Goal: Task Accomplishment & Management: Use online tool/utility

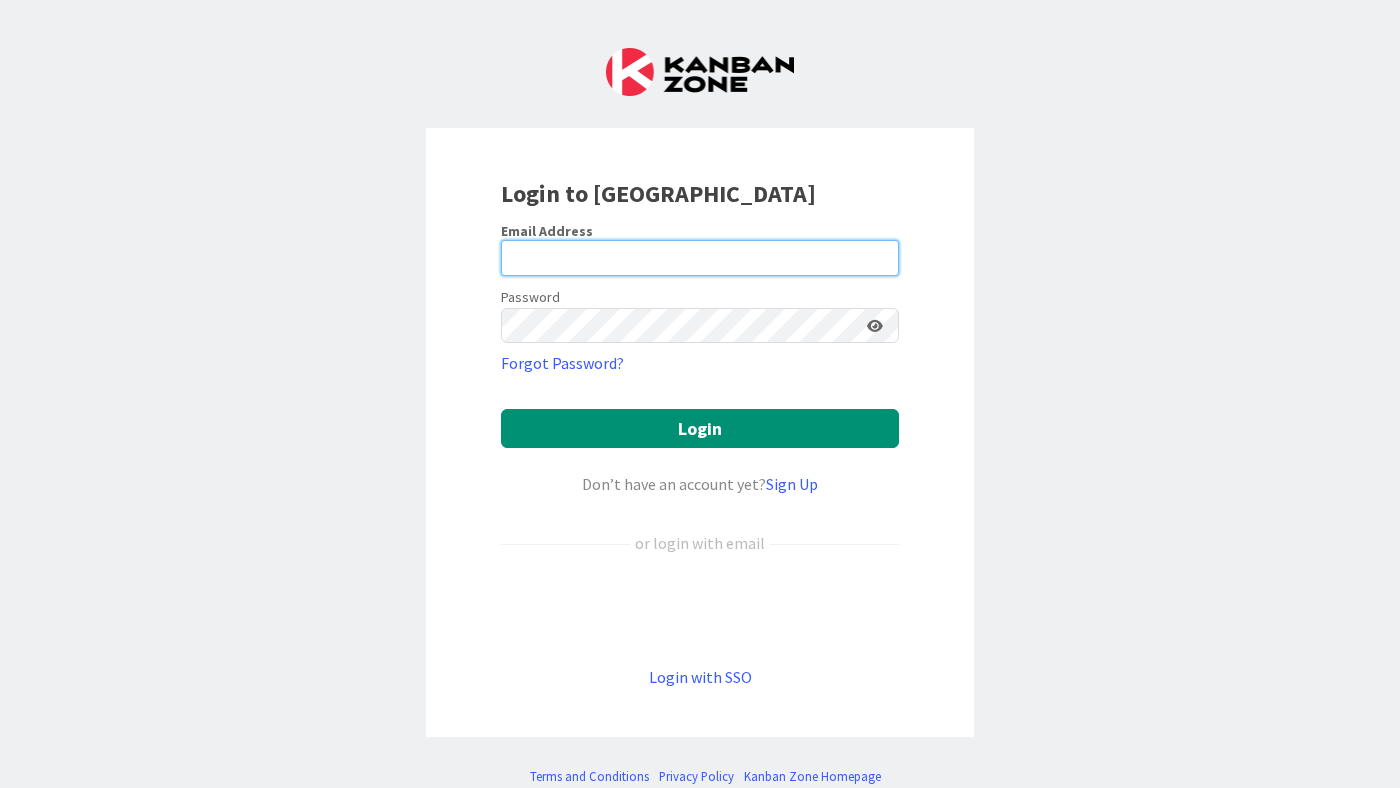
click at [609, 253] on input "email" at bounding box center [700, 258] width 398 height 36
type input "[EMAIL_ADDRESS][DOMAIN_NAME]"
click at [842, 331] on keeper-lock "Open Keeper Popup" at bounding box center [847, 326] width 24 height 24
click at [840, 323] on keeper-lock "Open Keeper Popup" at bounding box center [847, 326] width 24 height 24
click at [840, 324] on keeper-lock "Open Keeper Popup" at bounding box center [847, 326] width 24 height 24
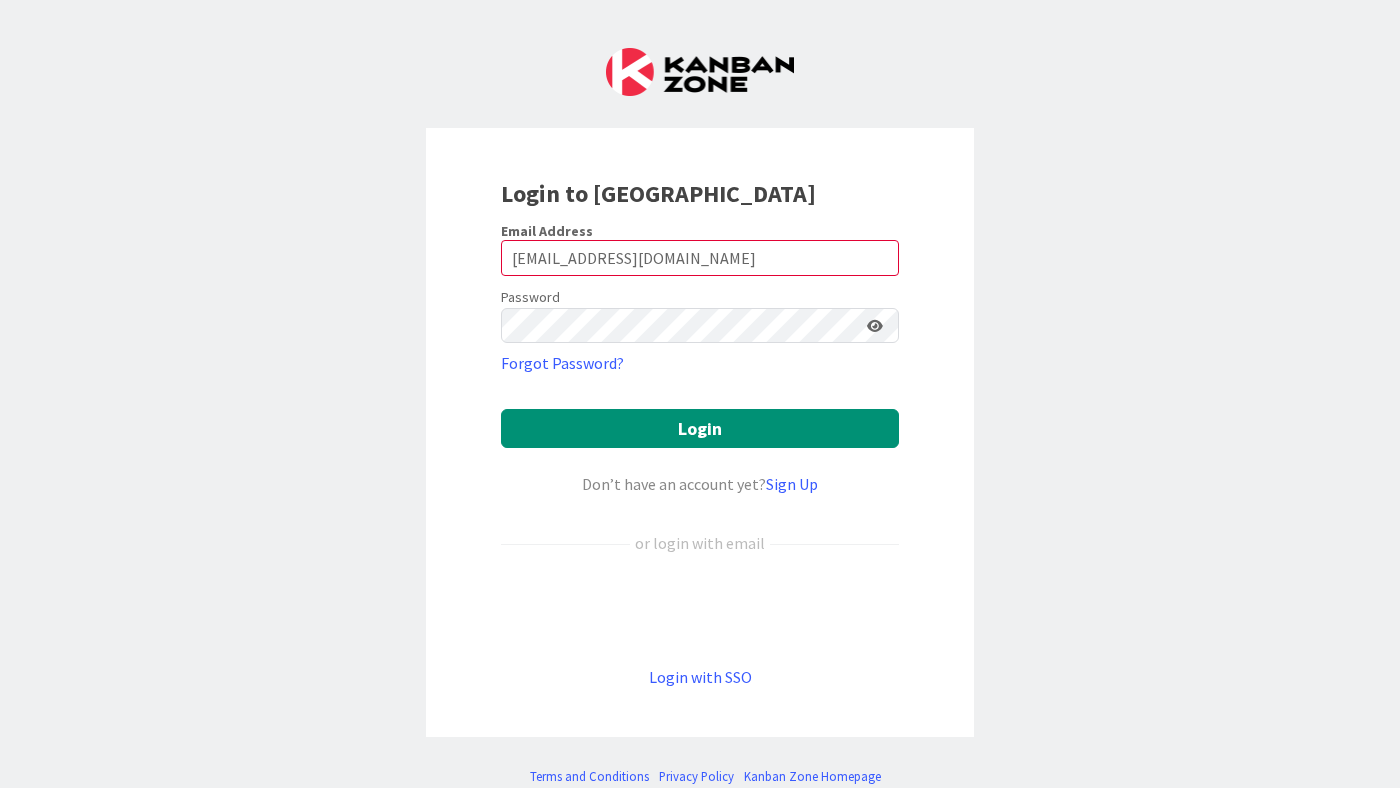
click at [846, 328] on keeper-lock "Open Keeper Popup" at bounding box center [847, 326] width 24 height 24
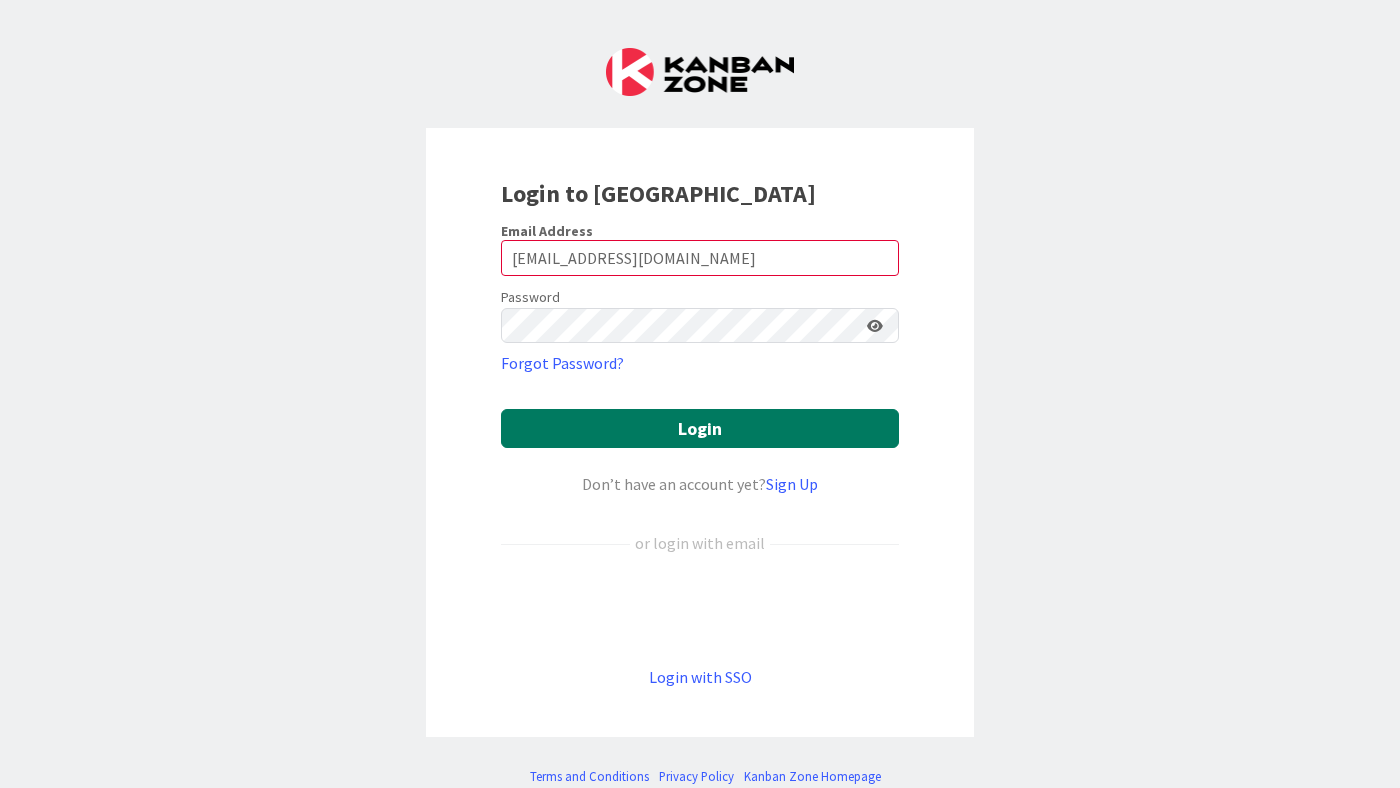
click at [771, 431] on button "Login" at bounding box center [700, 428] width 398 height 39
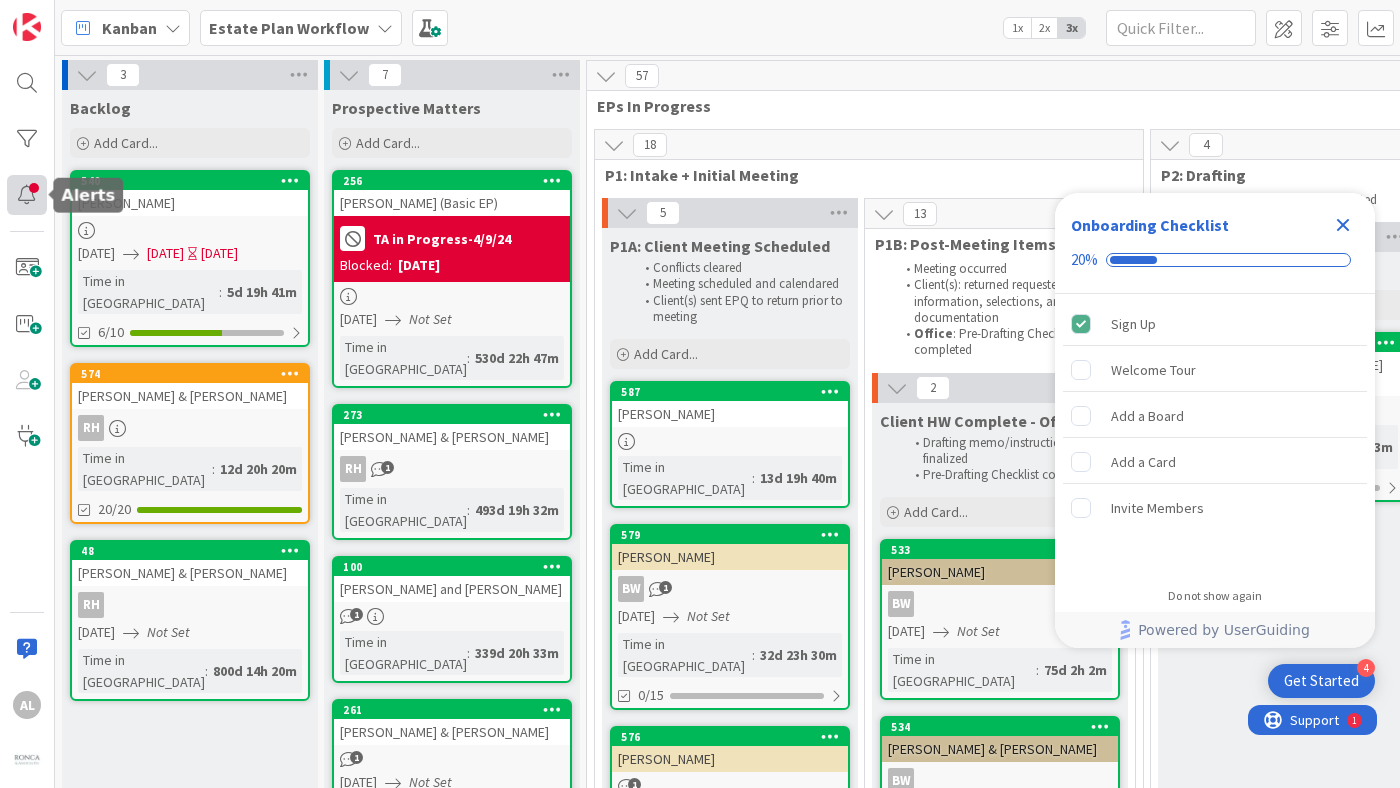
click at [25, 192] on div at bounding box center [27, 195] width 40 height 40
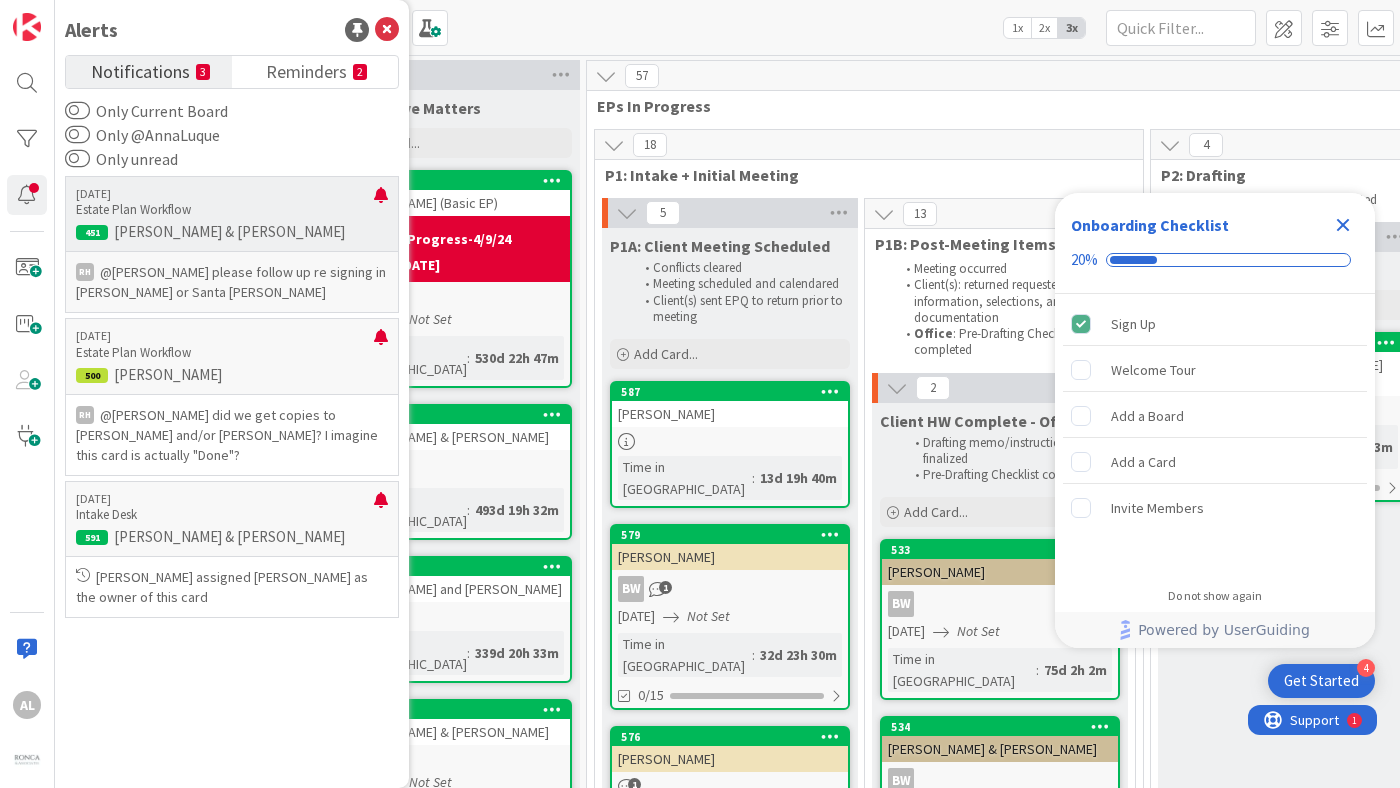
click at [288, 286] on p "@[PERSON_NAME]﻿ please follow up re signing in [PERSON_NAME] or Santa [PERSON_N…" at bounding box center [232, 282] width 312 height 40
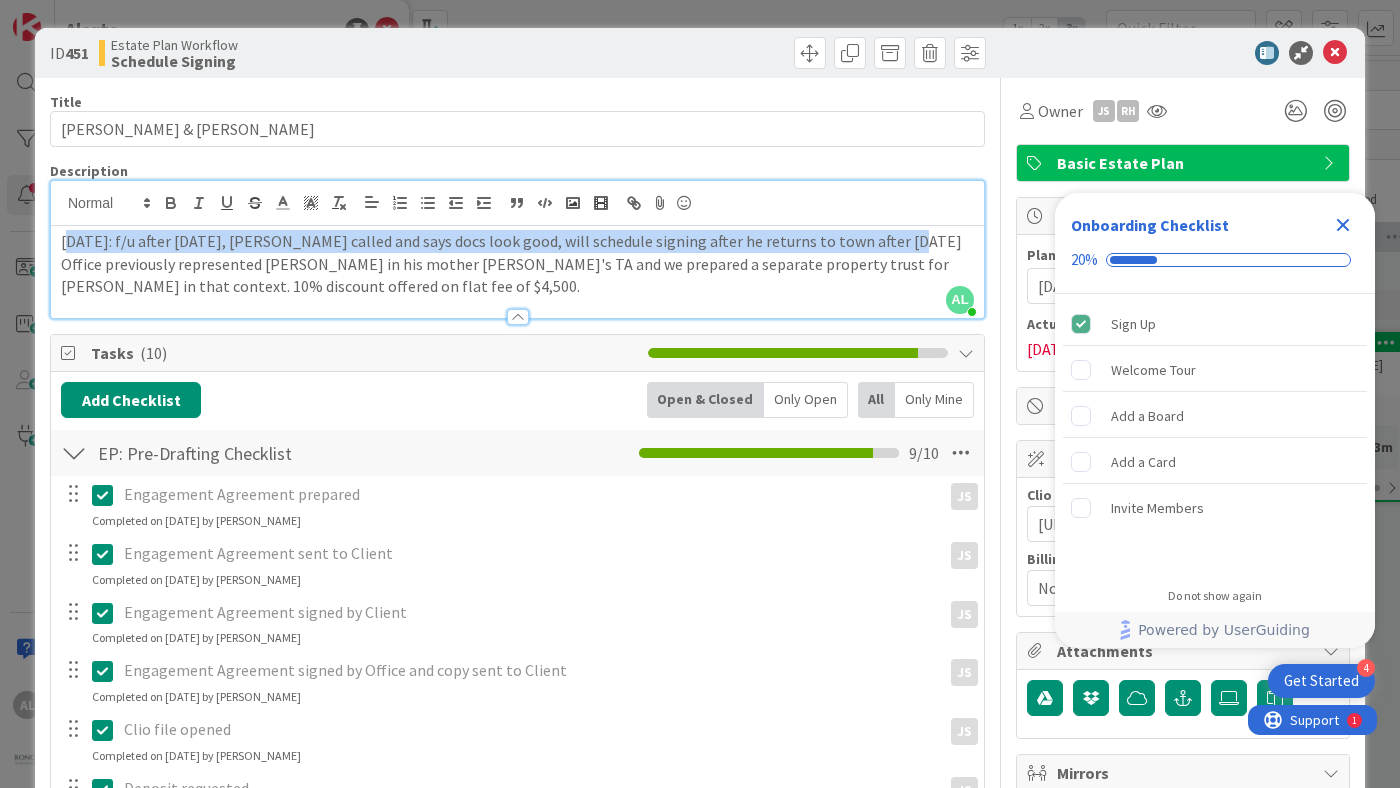
drag, startPoint x: 66, startPoint y: 202, endPoint x: 873, endPoint y: 240, distance: 807.7
click at [873, 240] on p "[DATE]: f/u after [DATE], [PERSON_NAME] called and says docs look good, will sc…" at bounding box center [517, 241] width 913 height 23
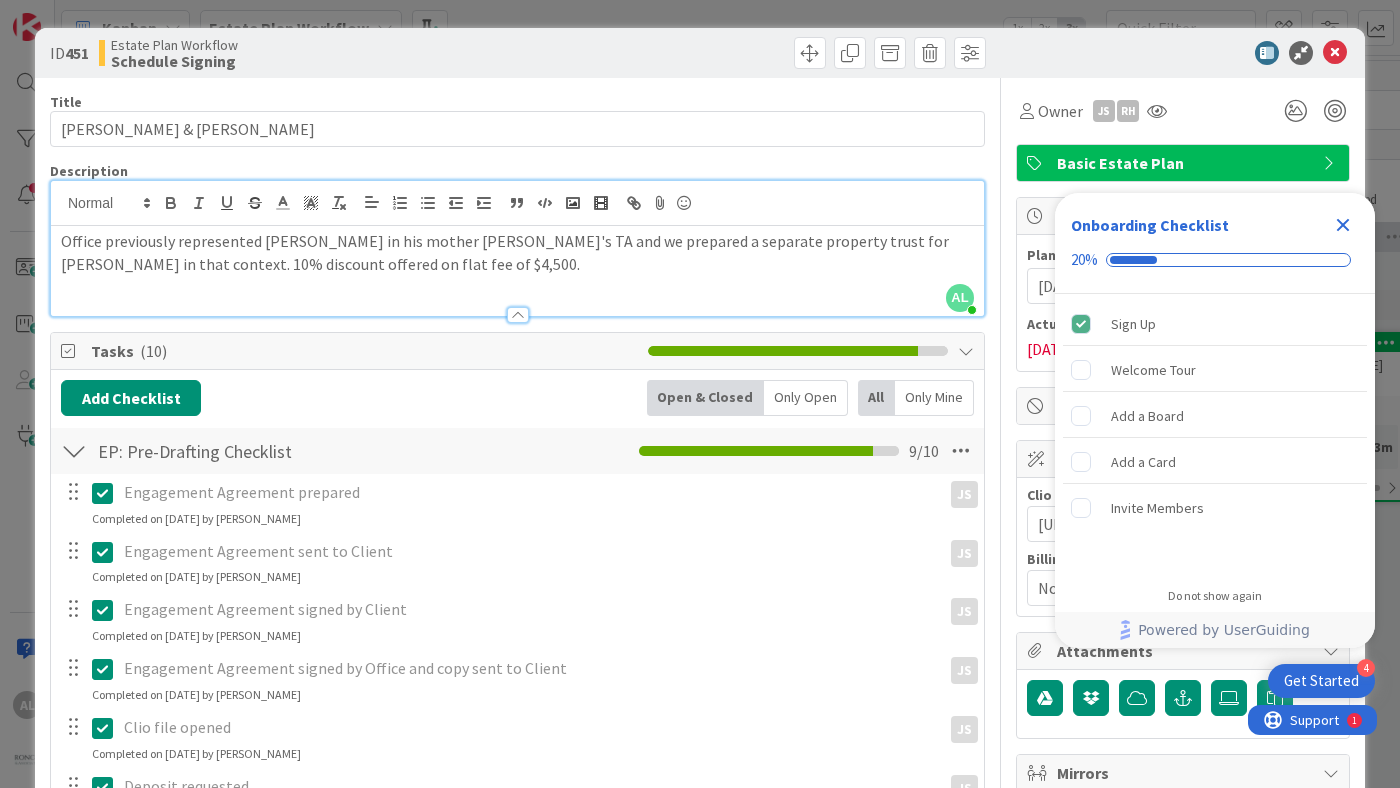
click at [613, 274] on p "Office previously represented [PERSON_NAME] in his mother [PERSON_NAME]'s TA an…" at bounding box center [517, 252] width 913 height 45
click at [1338, 223] on icon "Close Checklist" at bounding box center [1343, 225] width 24 height 24
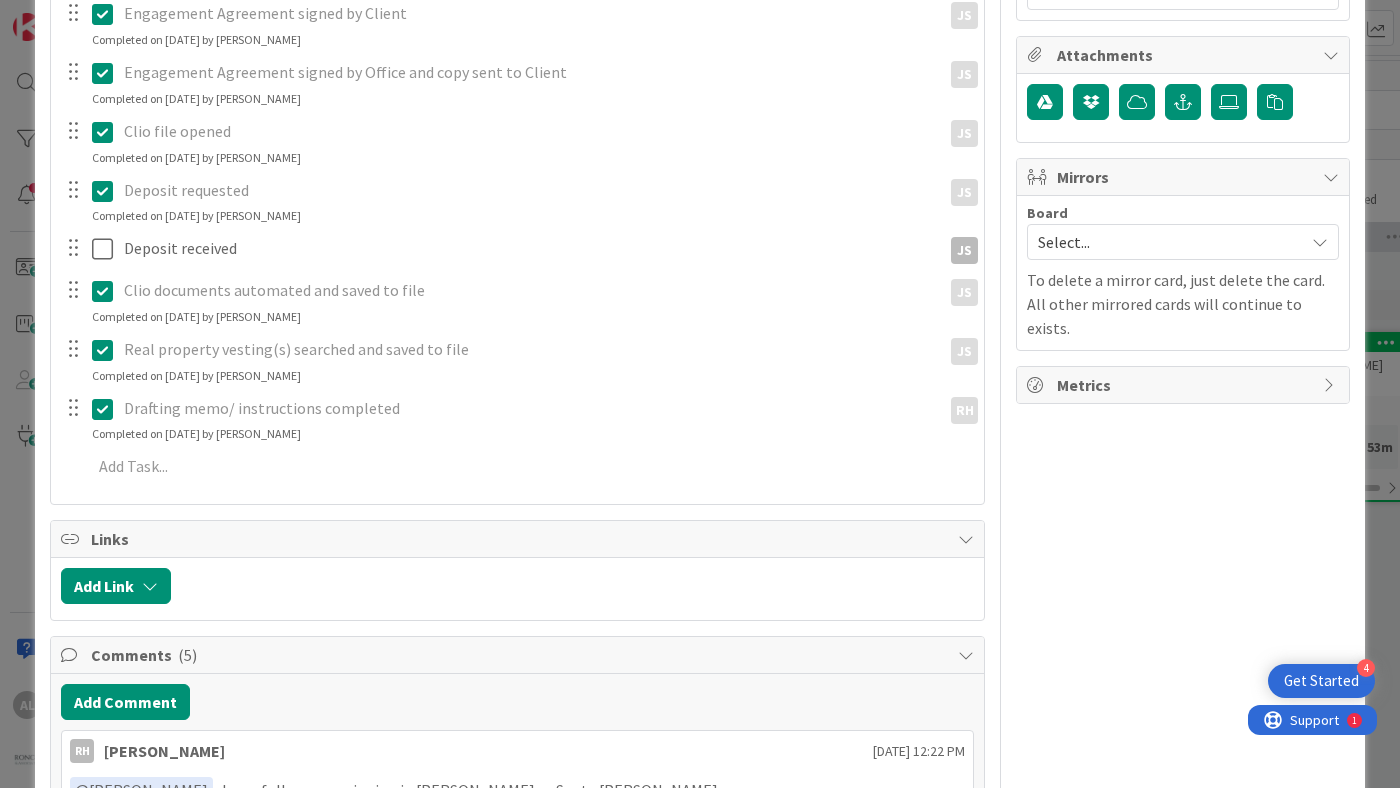
scroll to position [683, 0]
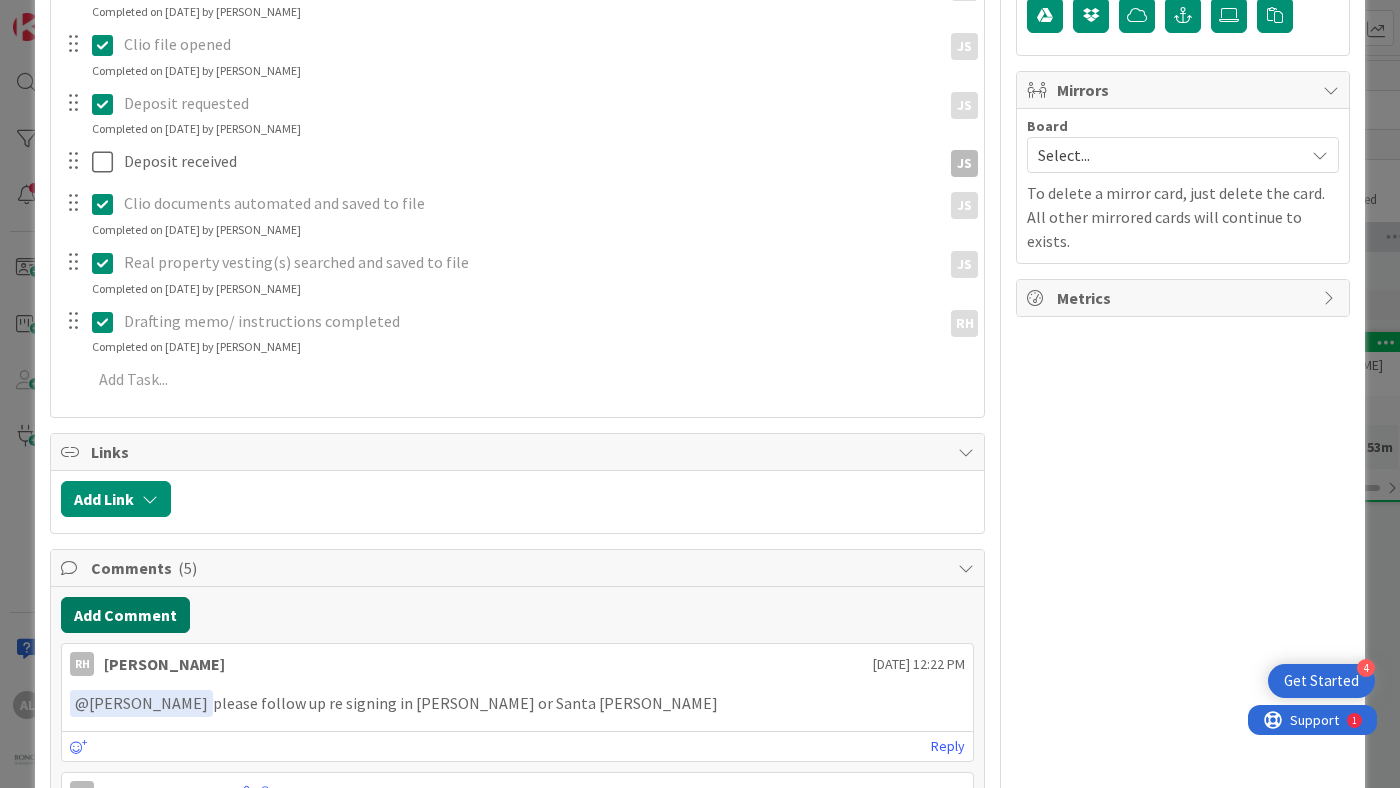
click at [142, 616] on button "Add Comment" at bounding box center [125, 615] width 129 height 36
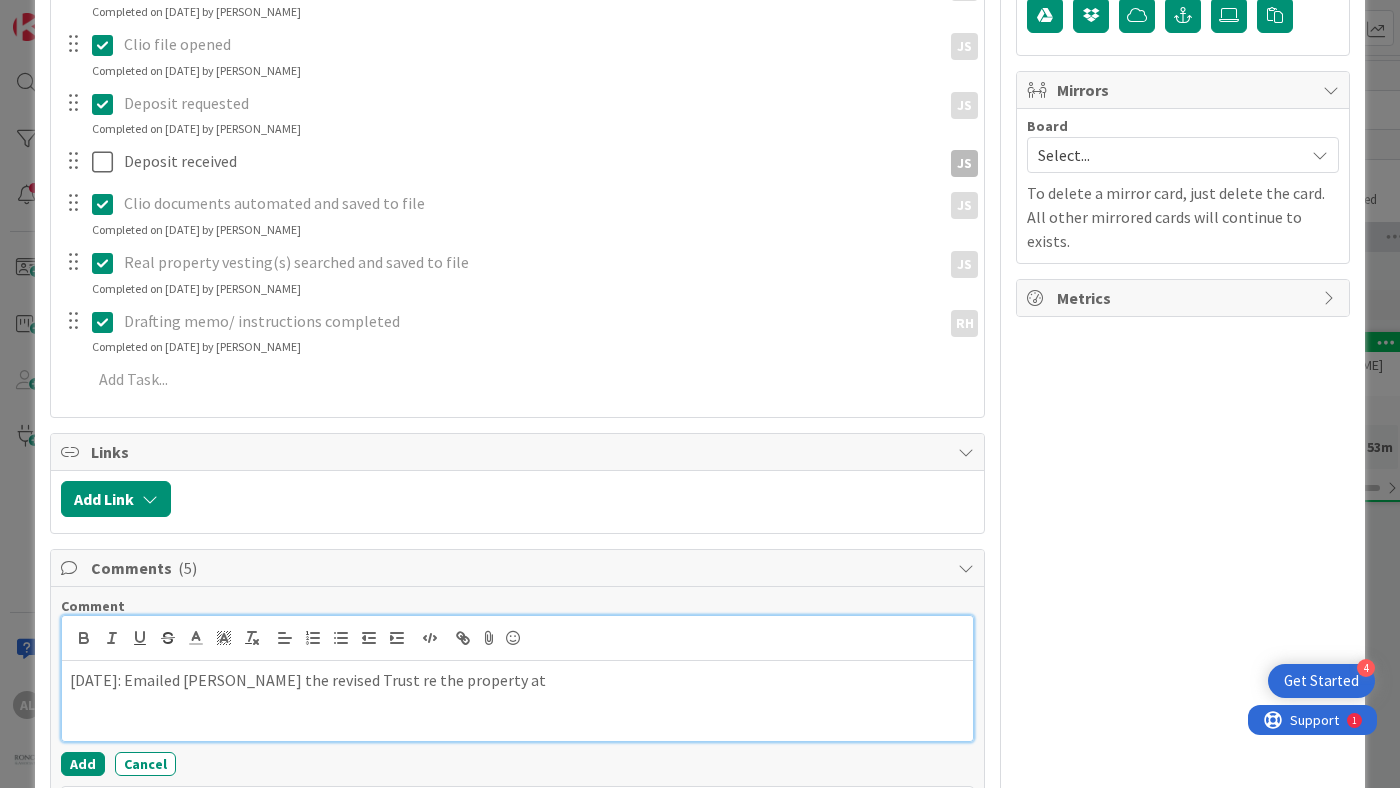
click at [491, 679] on p "[DATE]: Emailed [PERSON_NAME] the revised Trust re the property at" at bounding box center [517, 680] width 895 height 23
click at [556, 678] on p "[DATE]: Emailed [PERSON_NAME] the revised Trust re the property at 468 J" at bounding box center [517, 680] width 895 height 23
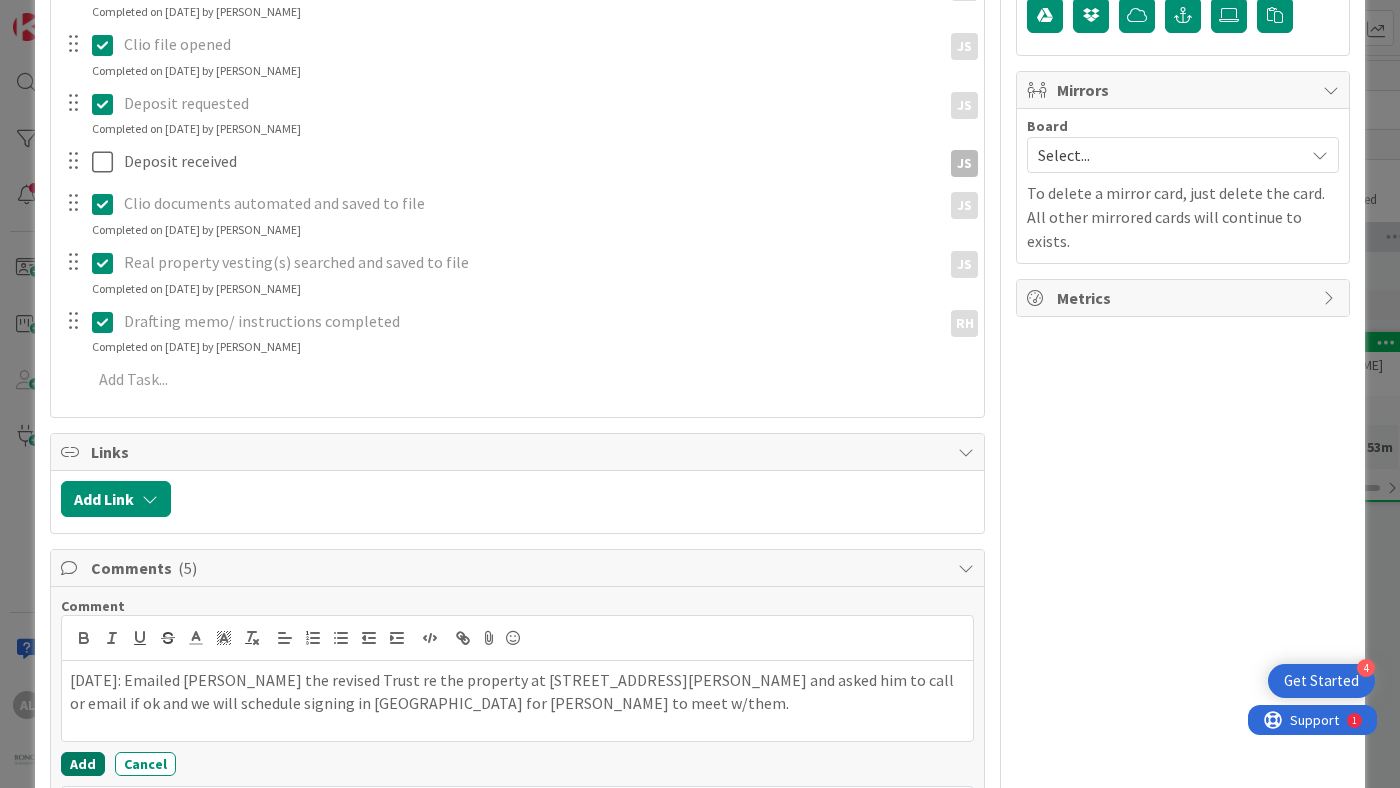
click at [71, 759] on button "Add" at bounding box center [83, 764] width 44 height 24
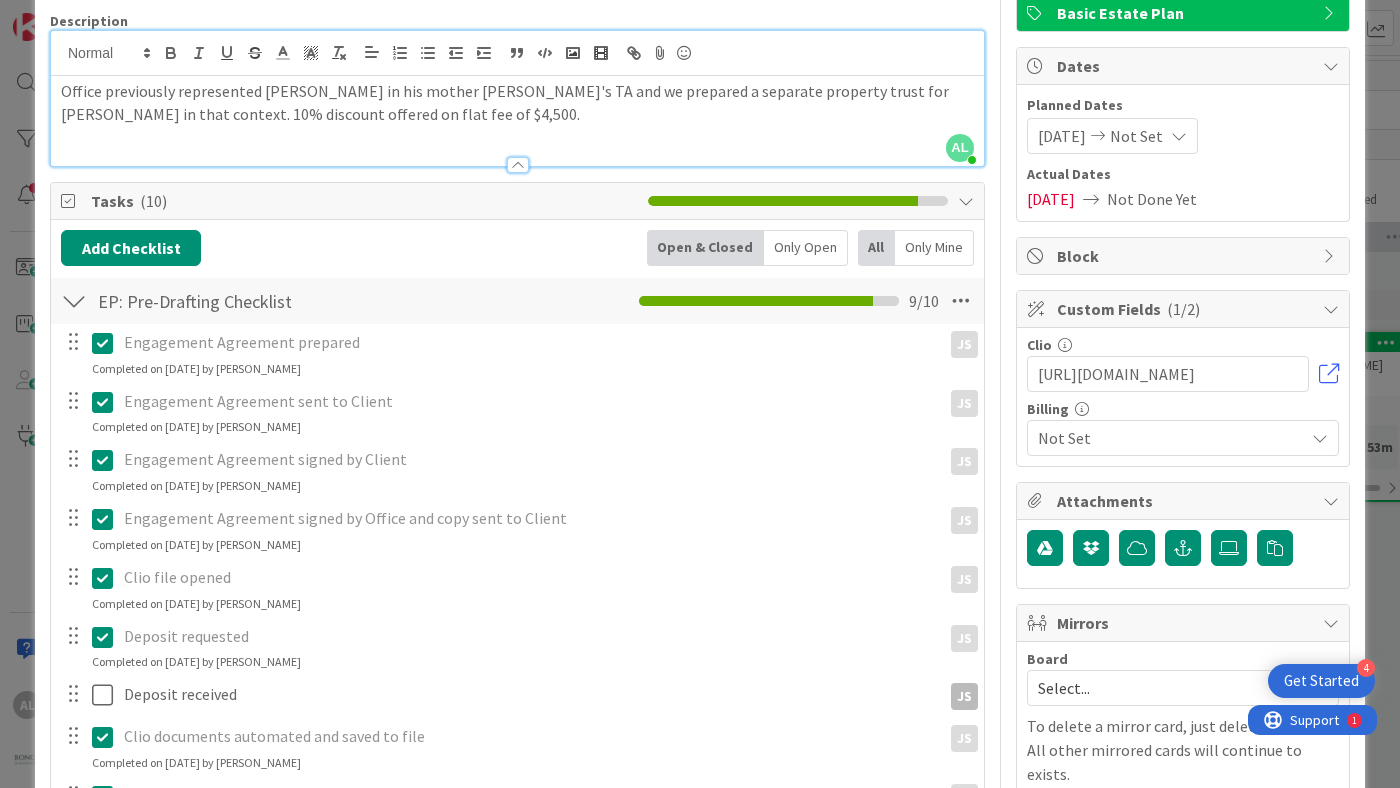
scroll to position [0, 0]
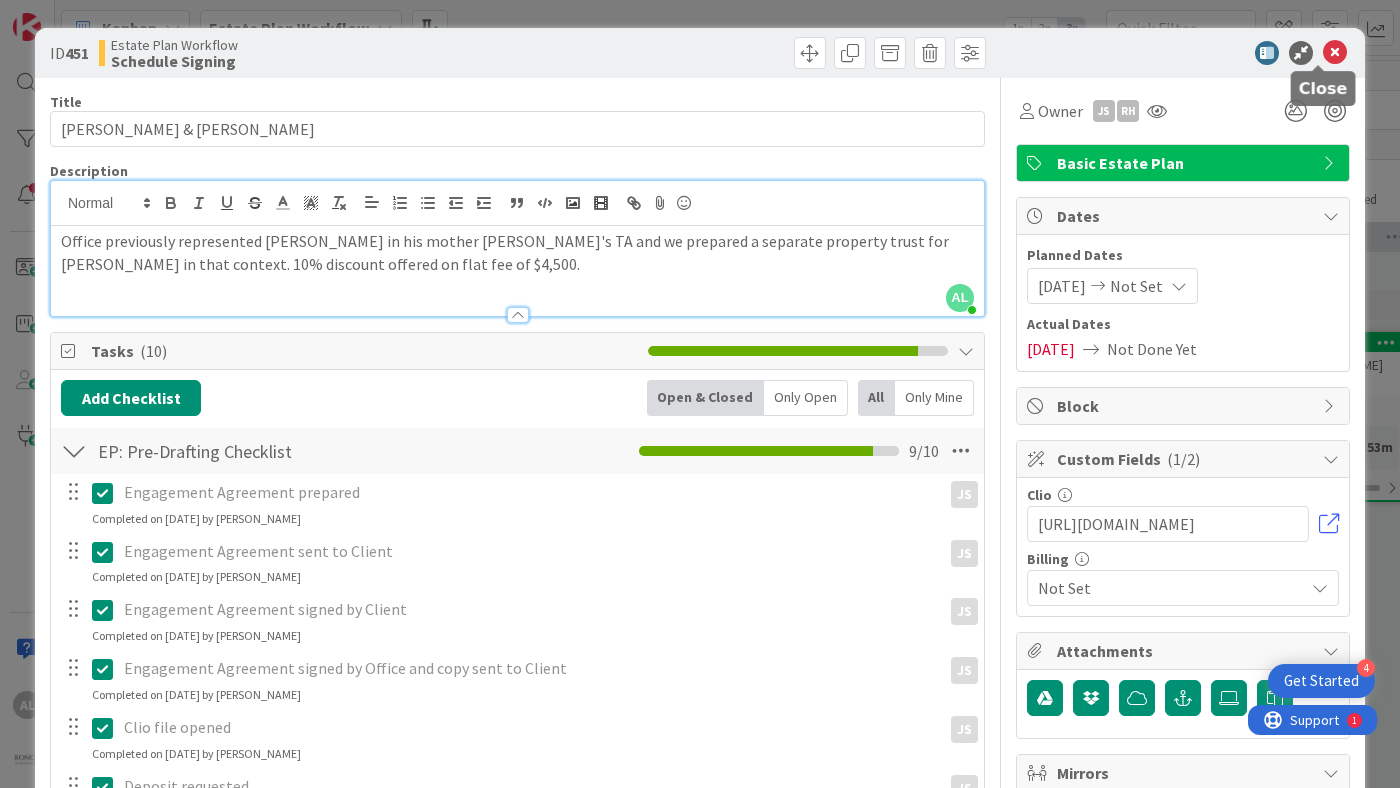
click at [1323, 52] on icon at bounding box center [1335, 53] width 24 height 24
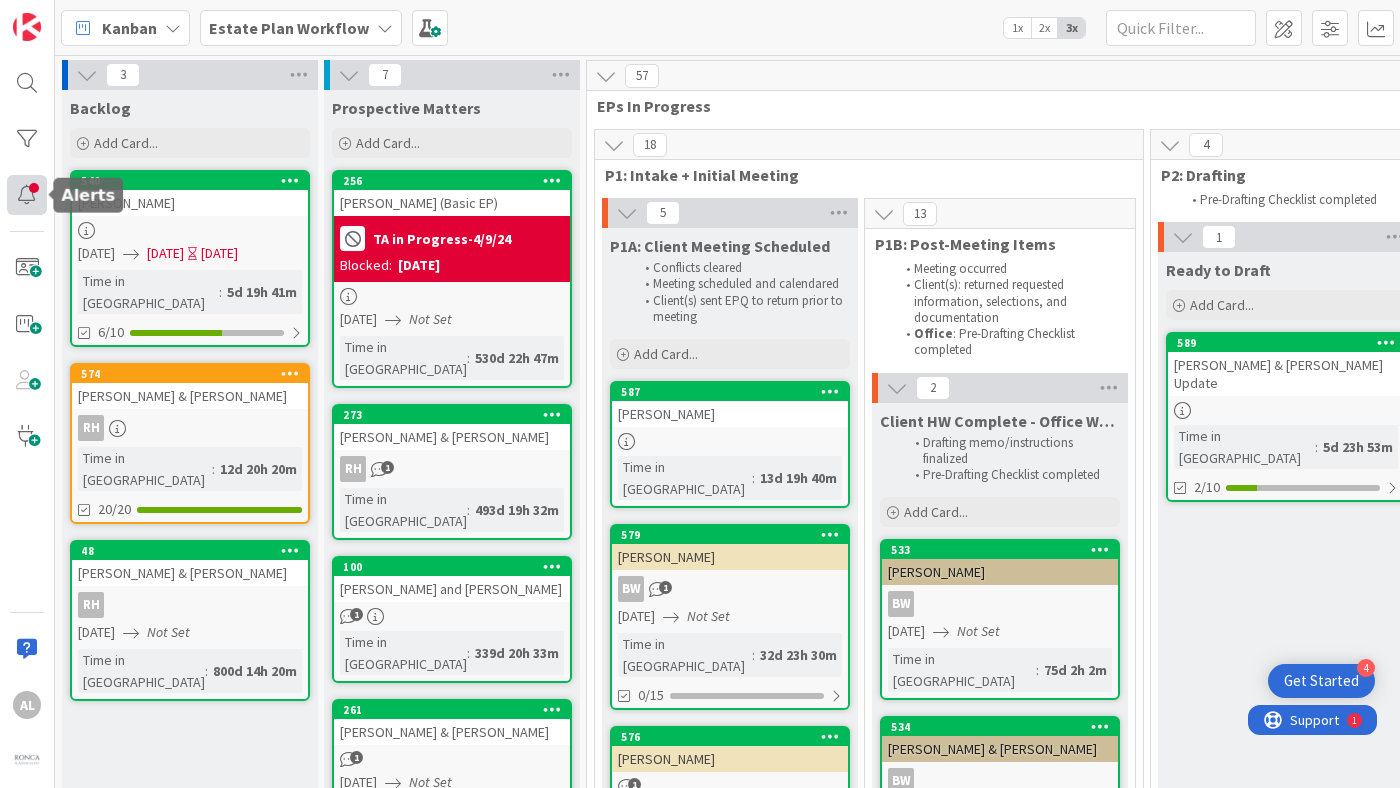
click at [17, 194] on div at bounding box center [27, 195] width 40 height 40
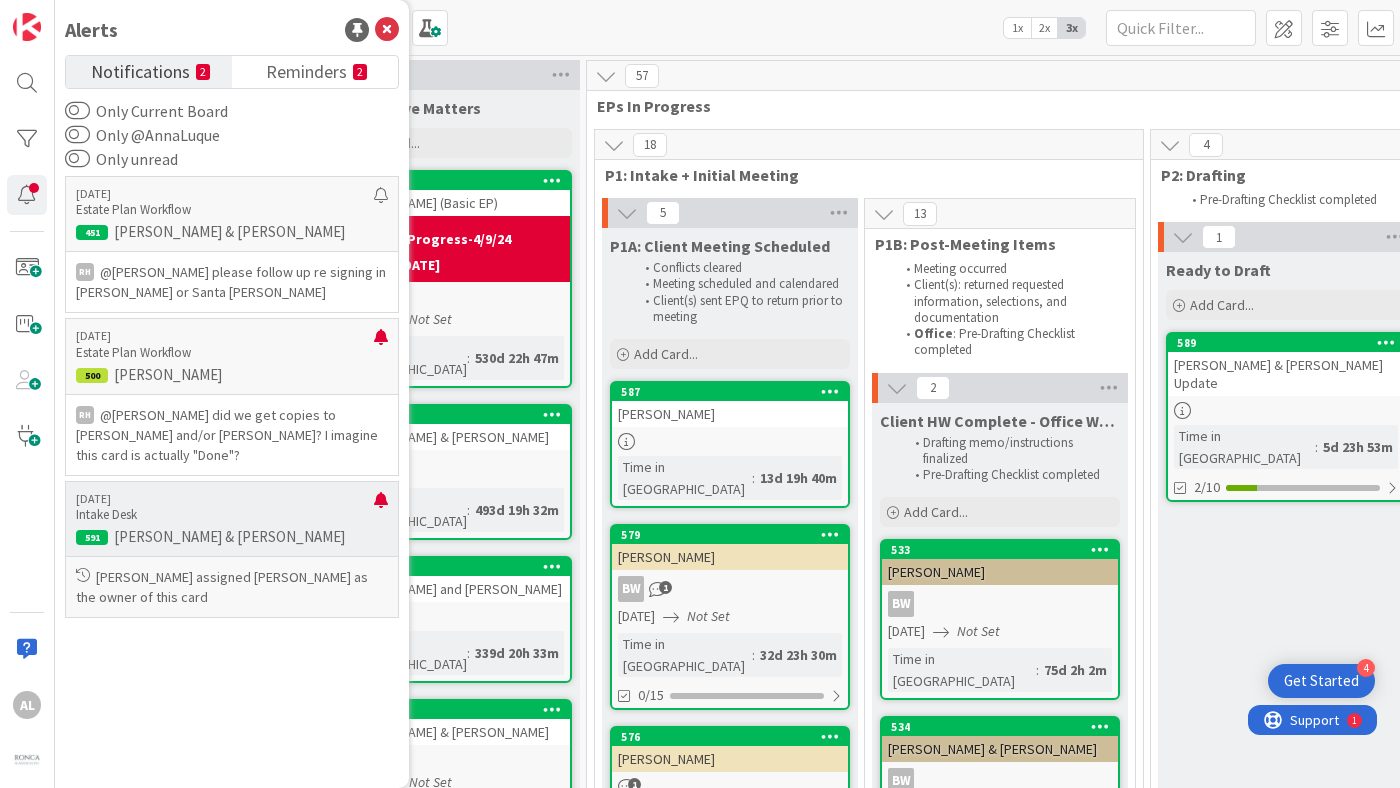
click at [223, 506] on p "Intake Desk" at bounding box center [225, 515] width 298 height 18
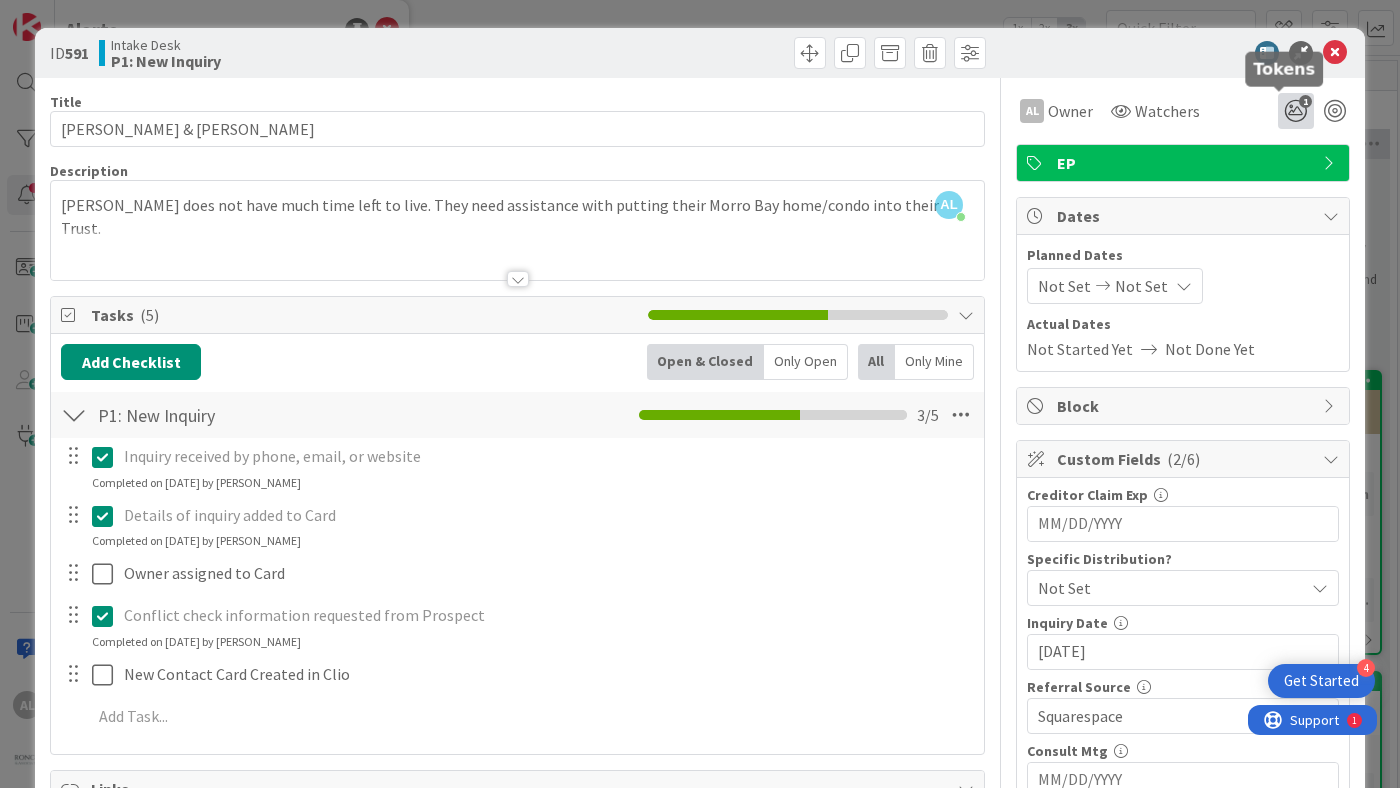
click at [1279, 108] on icon "1" at bounding box center [1296, 111] width 36 height 36
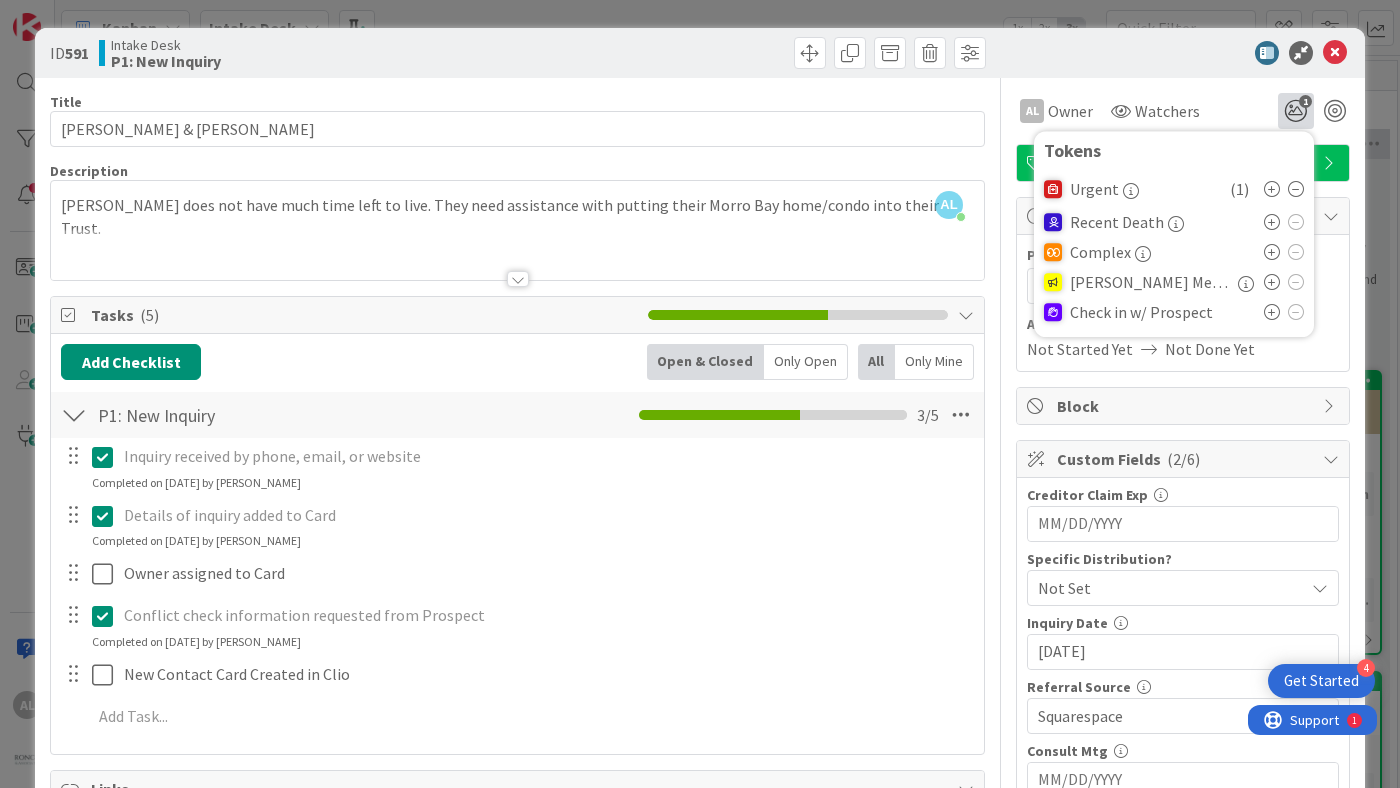
click at [1048, 59] on div at bounding box center [1173, 53] width 354 height 24
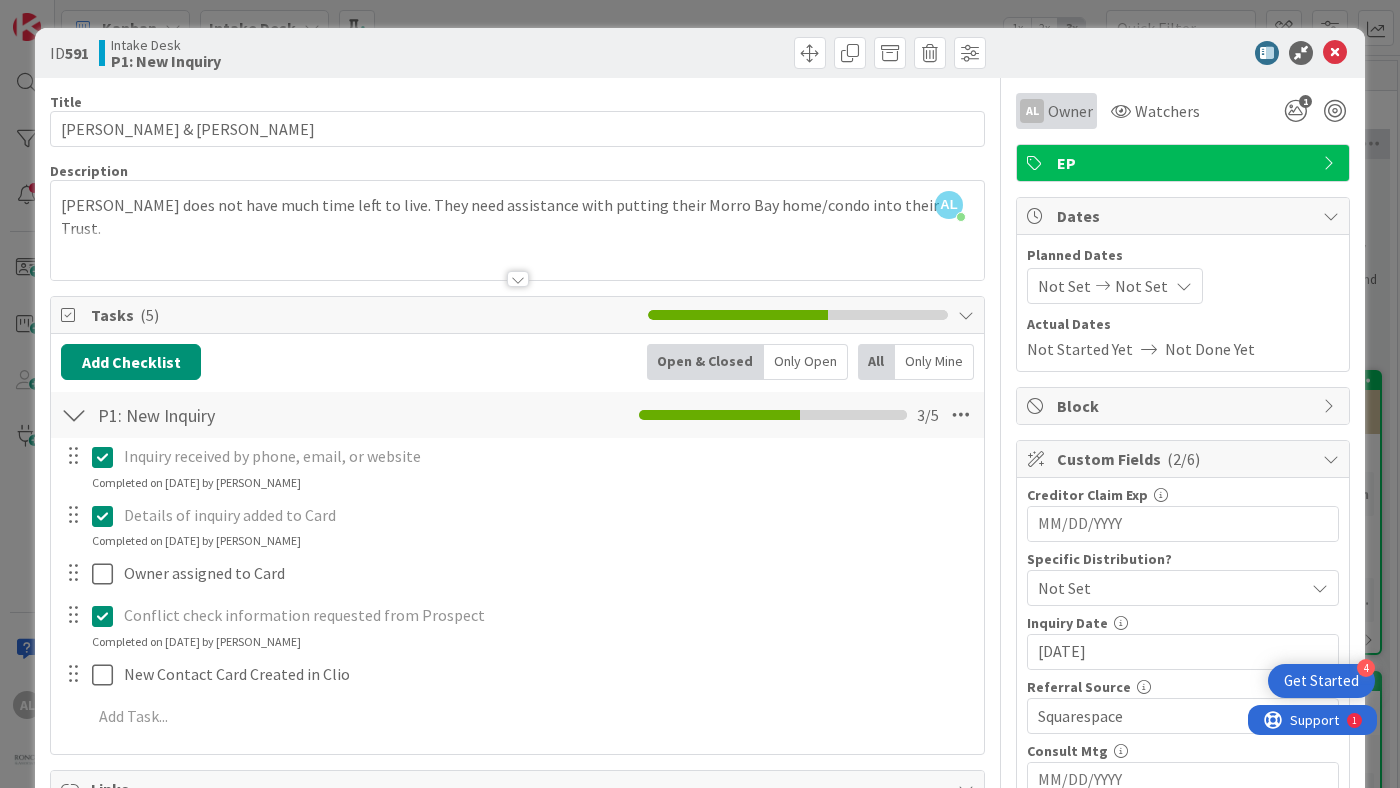
click at [1056, 114] on span "Owner" at bounding box center [1070, 111] width 45 height 24
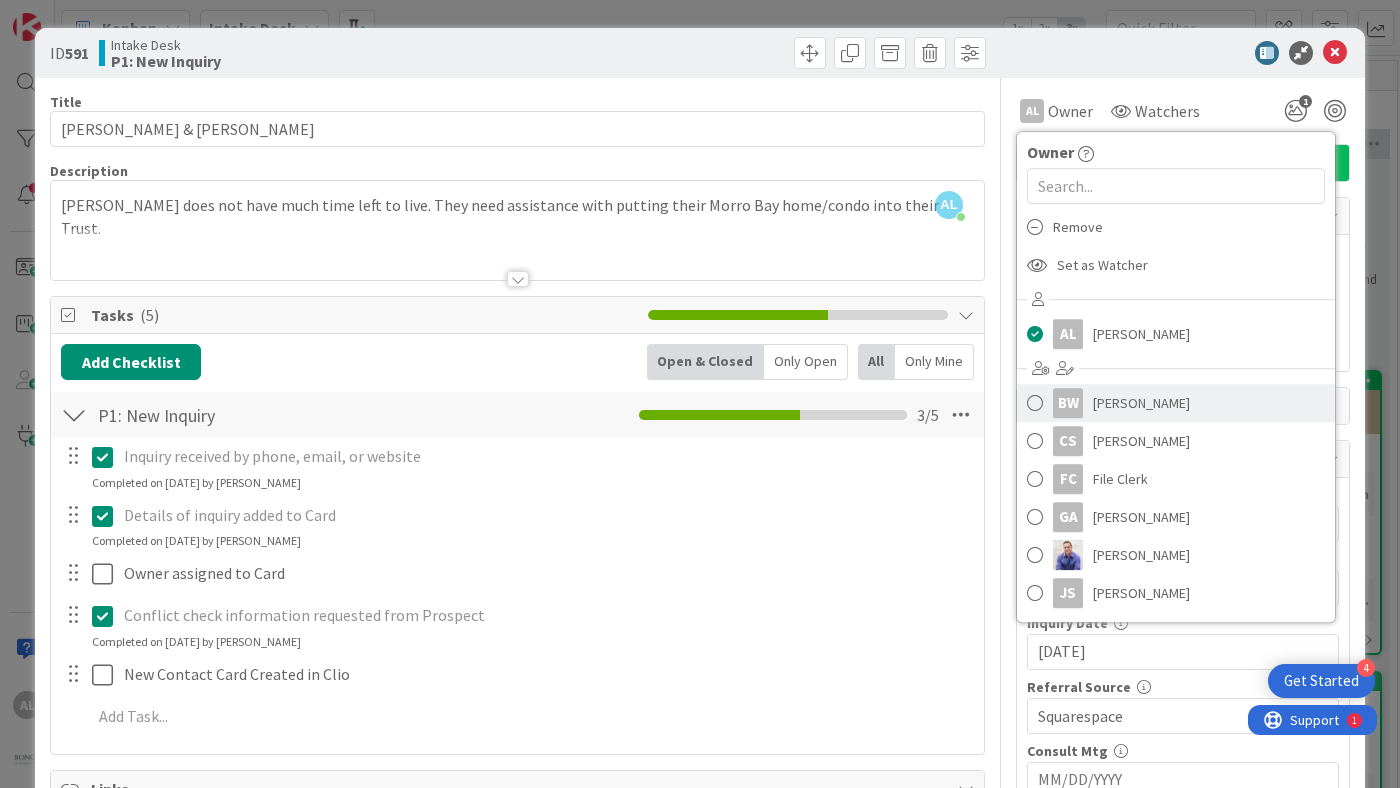
click at [1027, 401] on span at bounding box center [1035, 403] width 16 height 30
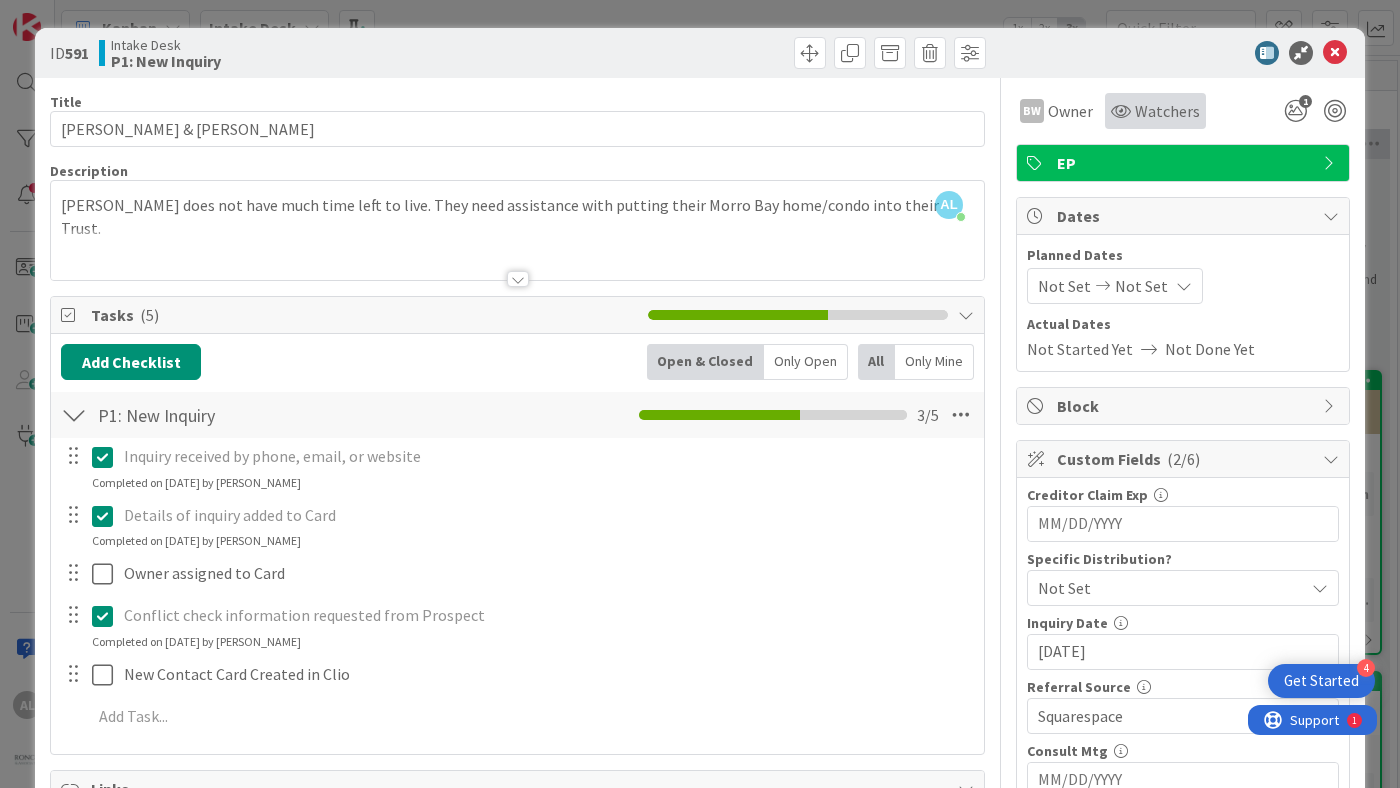
click at [1157, 107] on span "Watchers" at bounding box center [1167, 111] width 65 height 24
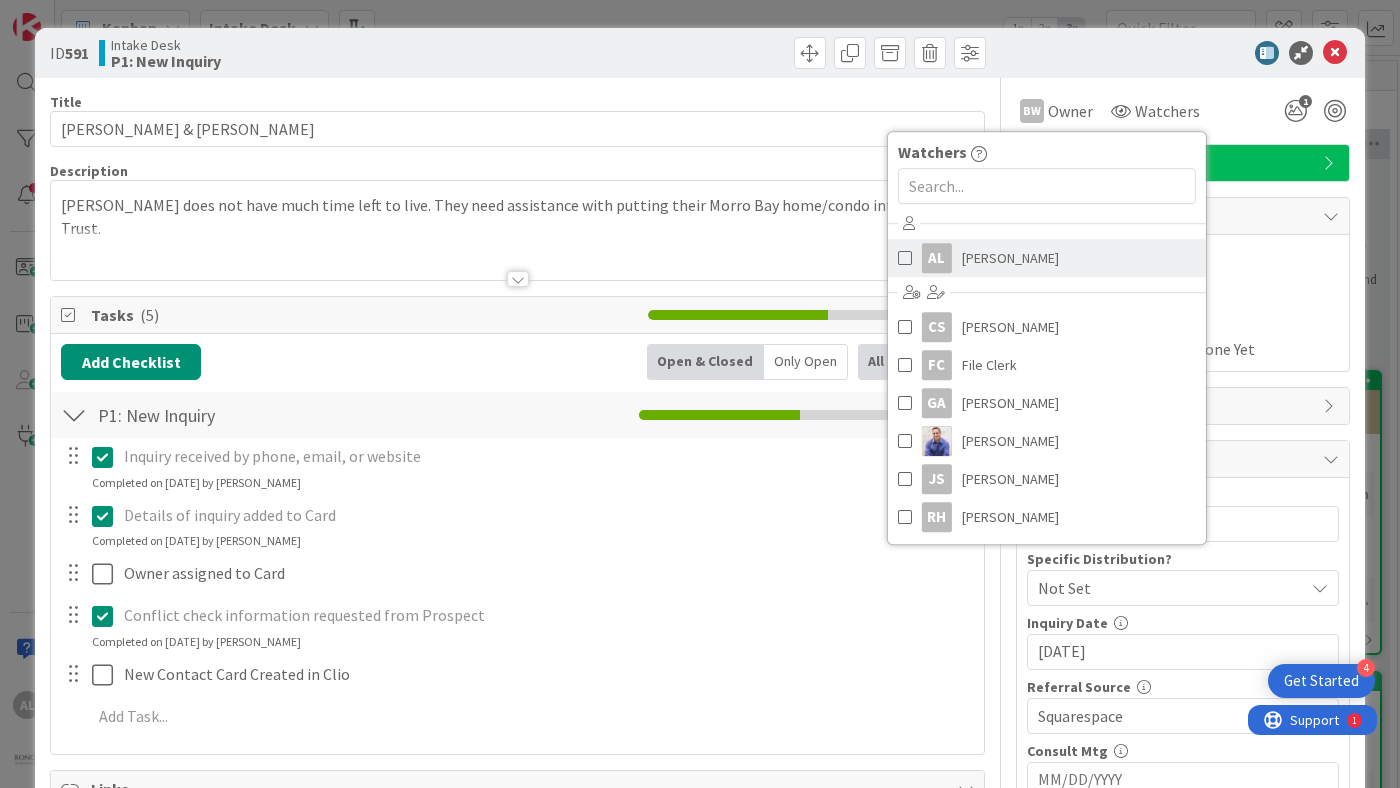
click at [898, 256] on span at bounding box center [905, 258] width 14 height 30
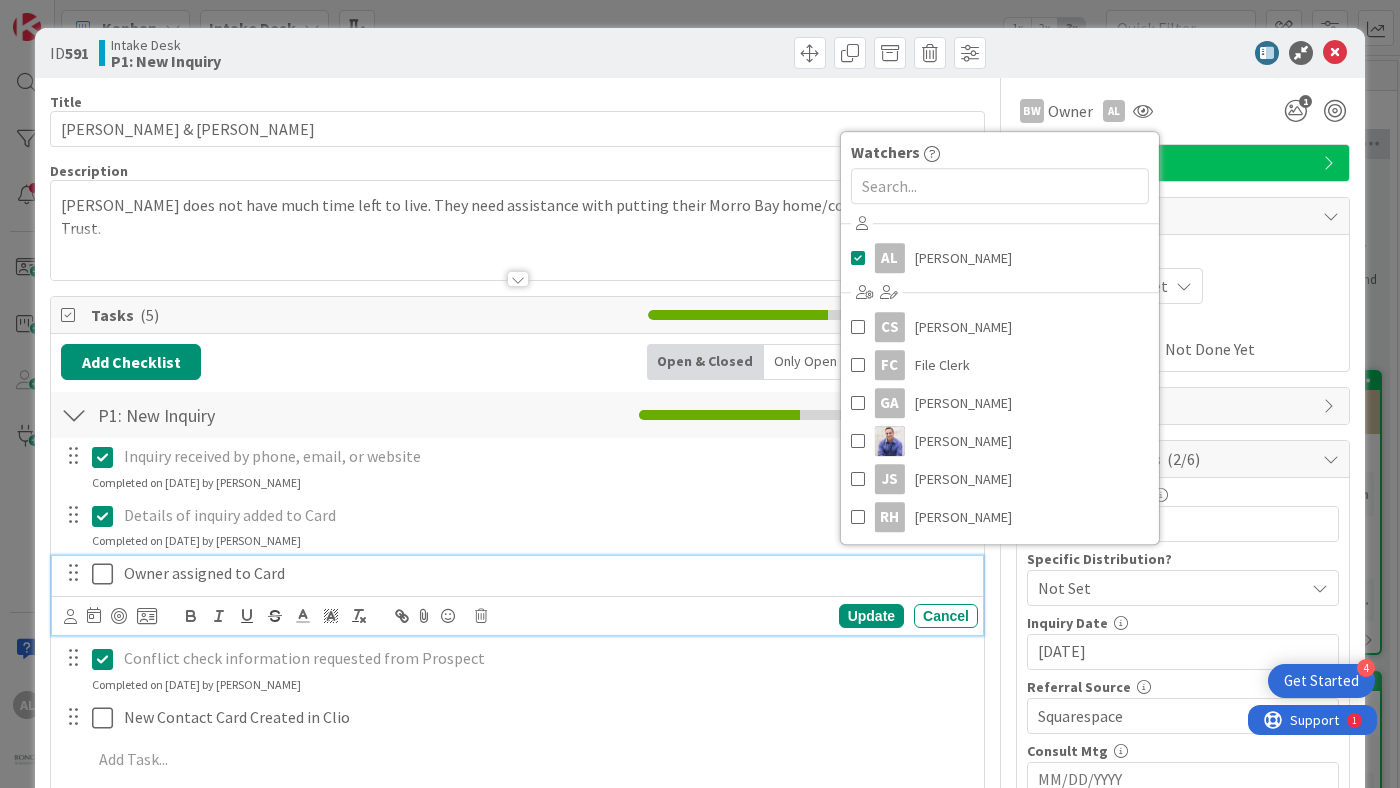
click at [905, 586] on div "Owner assigned to Card" at bounding box center [547, 573] width 862 height 35
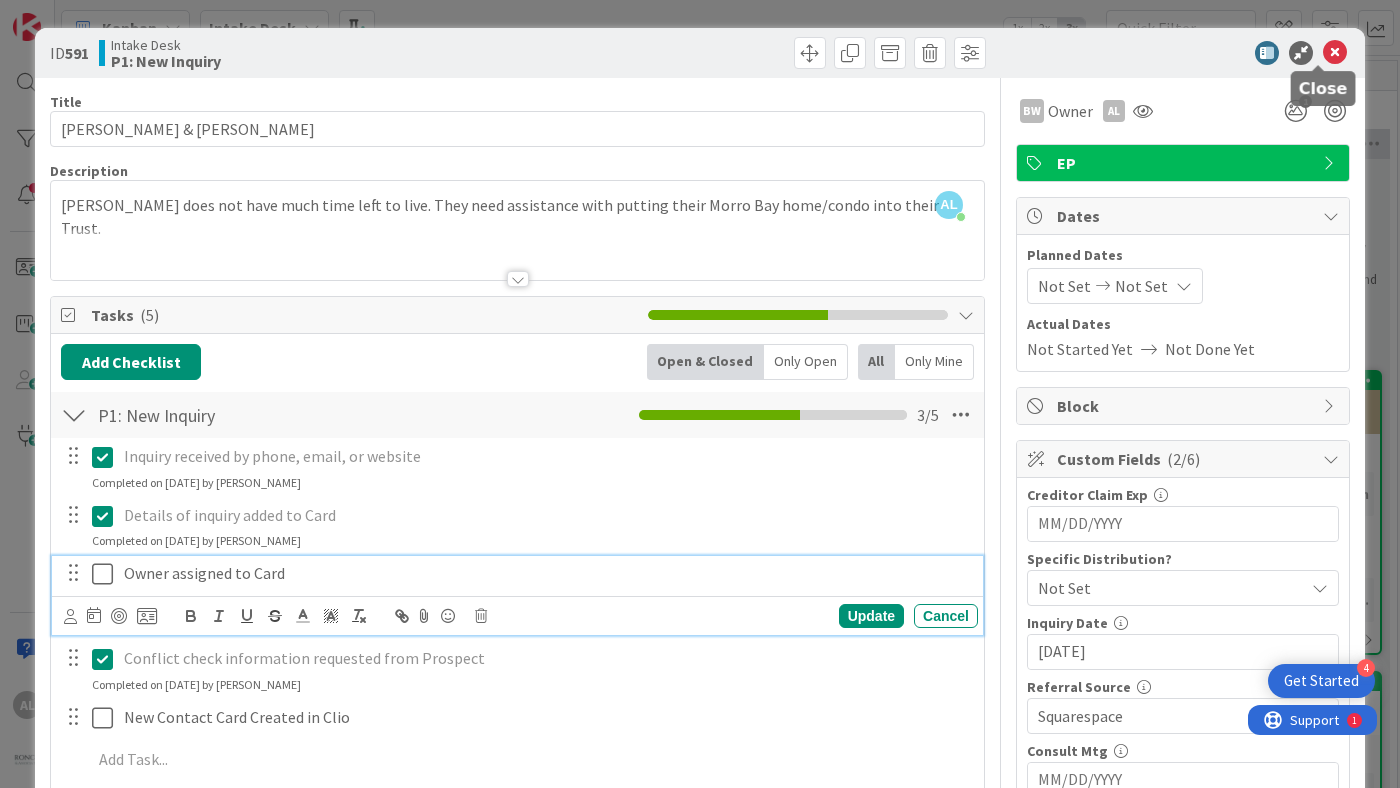
click at [1323, 46] on icon at bounding box center [1335, 53] width 24 height 24
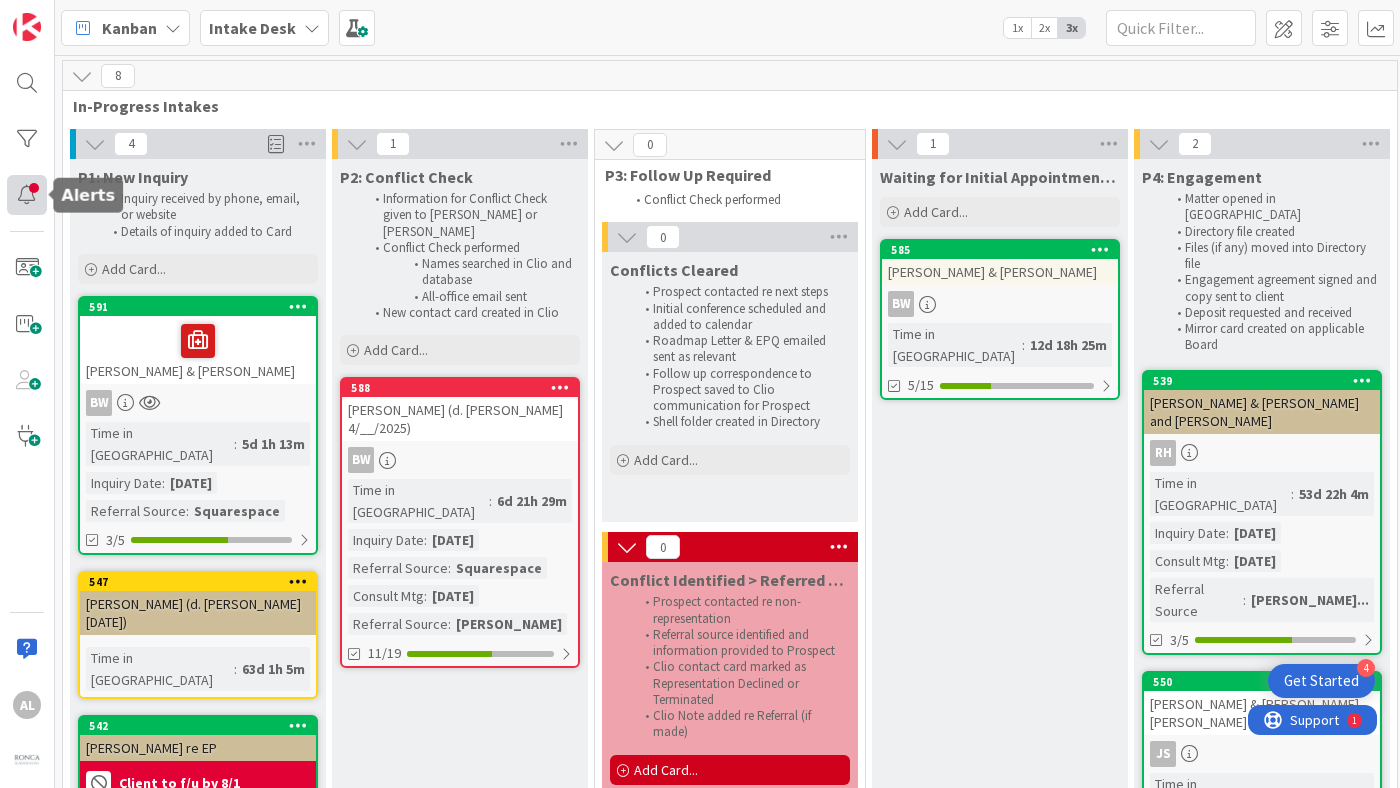
click at [24, 191] on div at bounding box center [27, 195] width 40 height 40
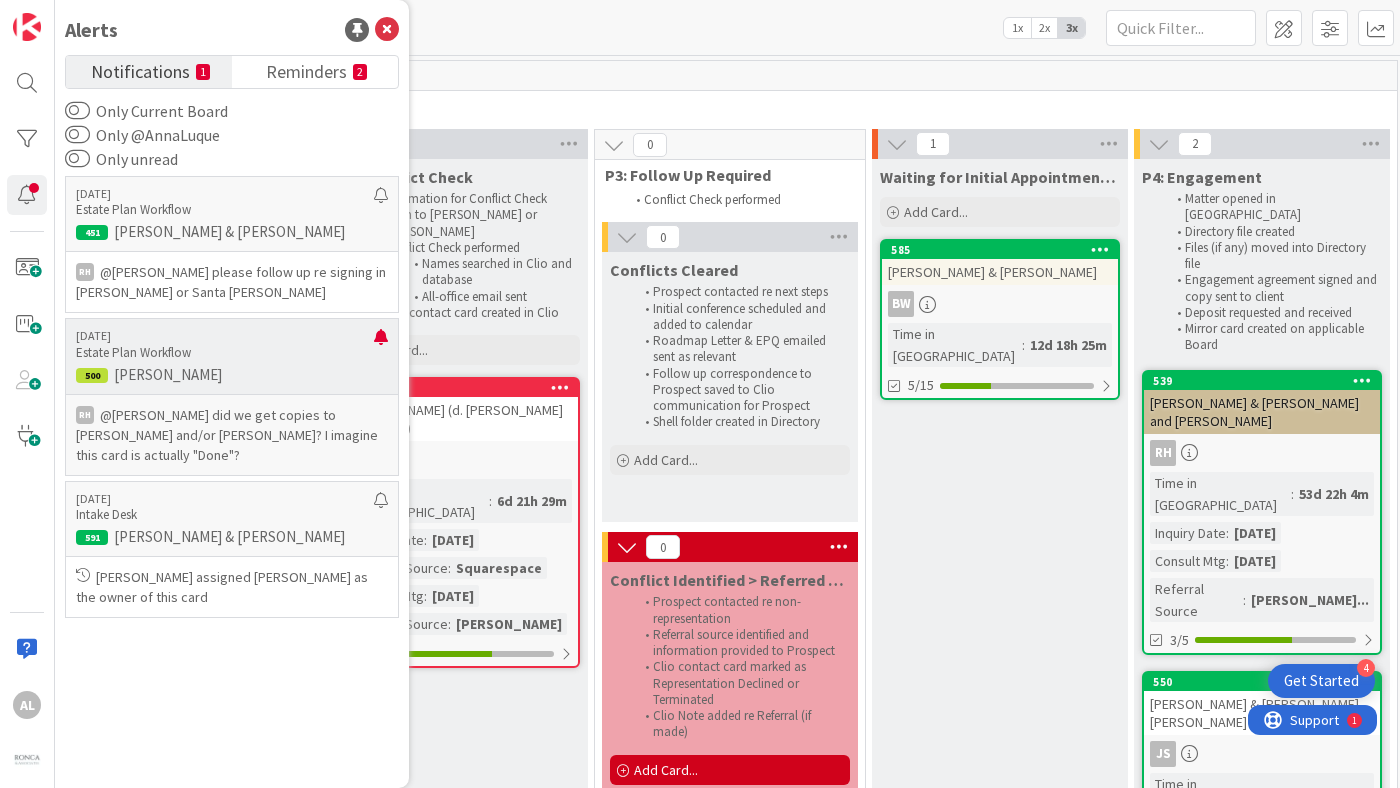
click at [253, 357] on p "Estate Plan Workflow" at bounding box center [225, 353] width 298 height 18
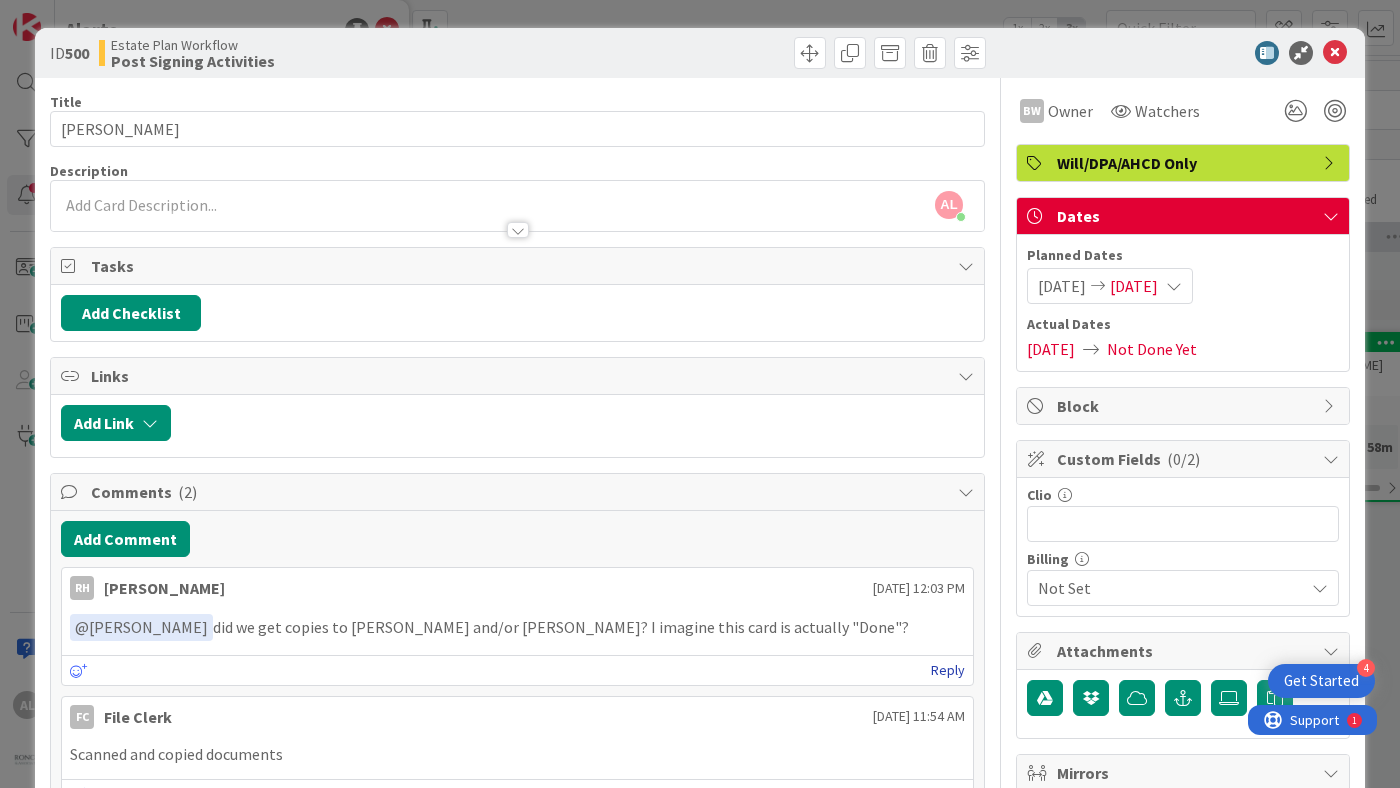
click at [934, 666] on link "Reply" at bounding box center [948, 670] width 34 height 25
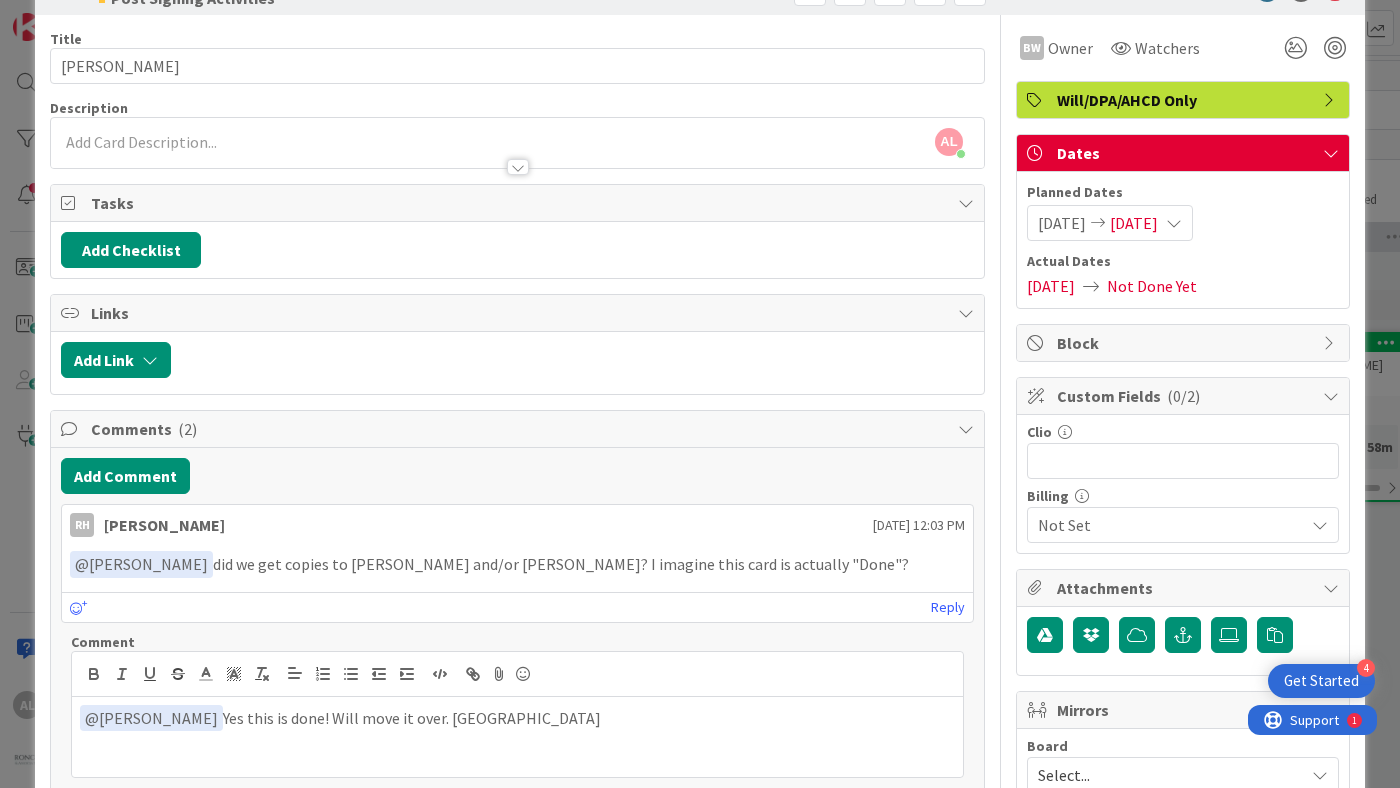
scroll to position [117, 0]
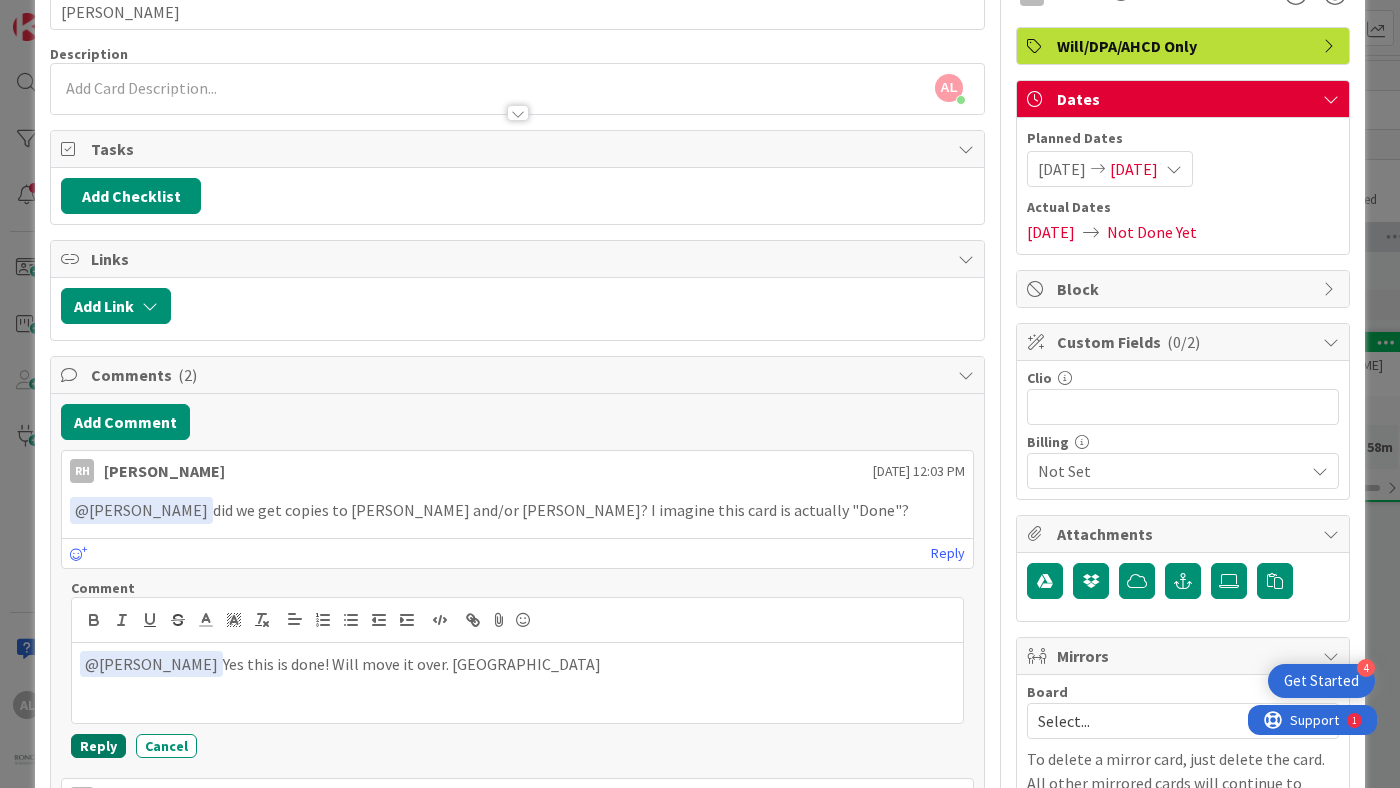
click at [88, 745] on button "Reply" at bounding box center [98, 746] width 55 height 24
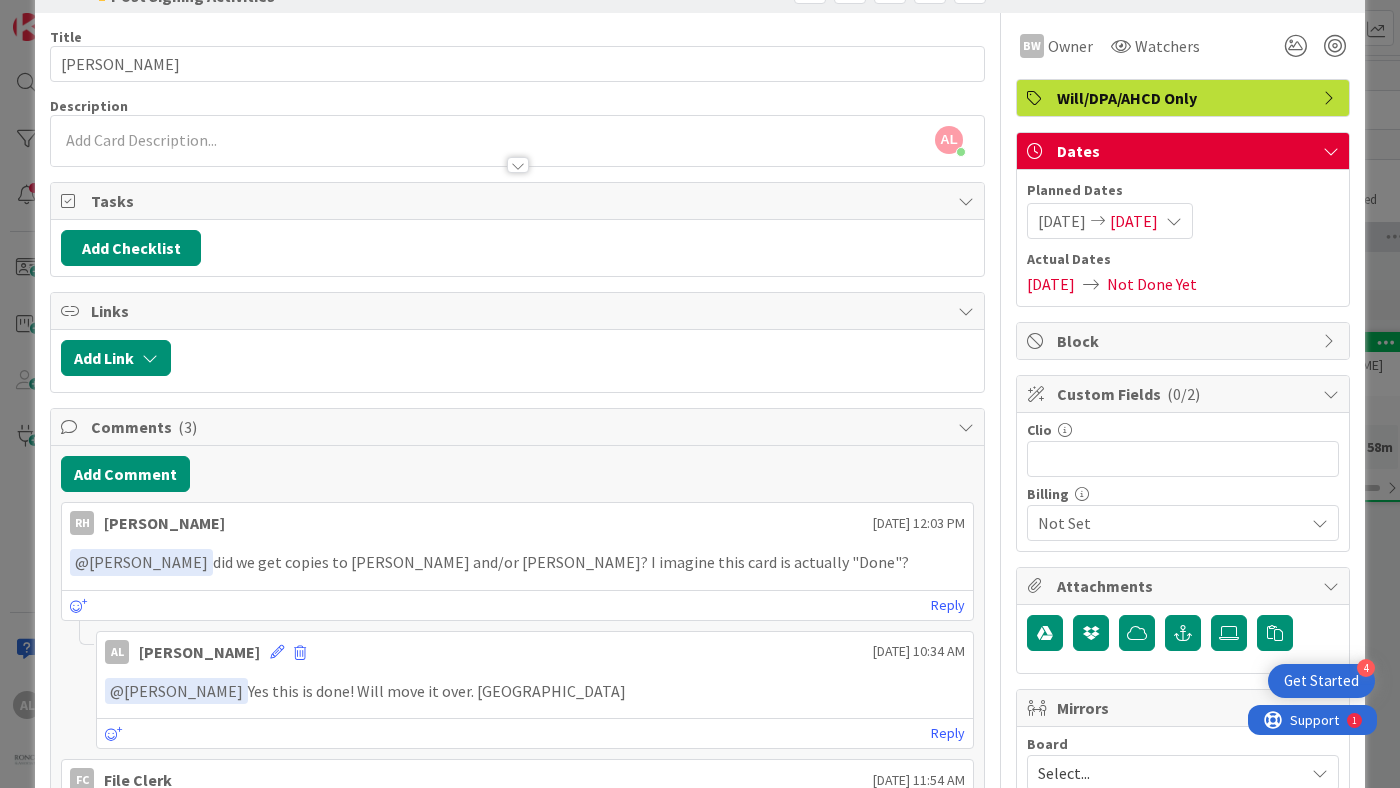
scroll to position [0, 0]
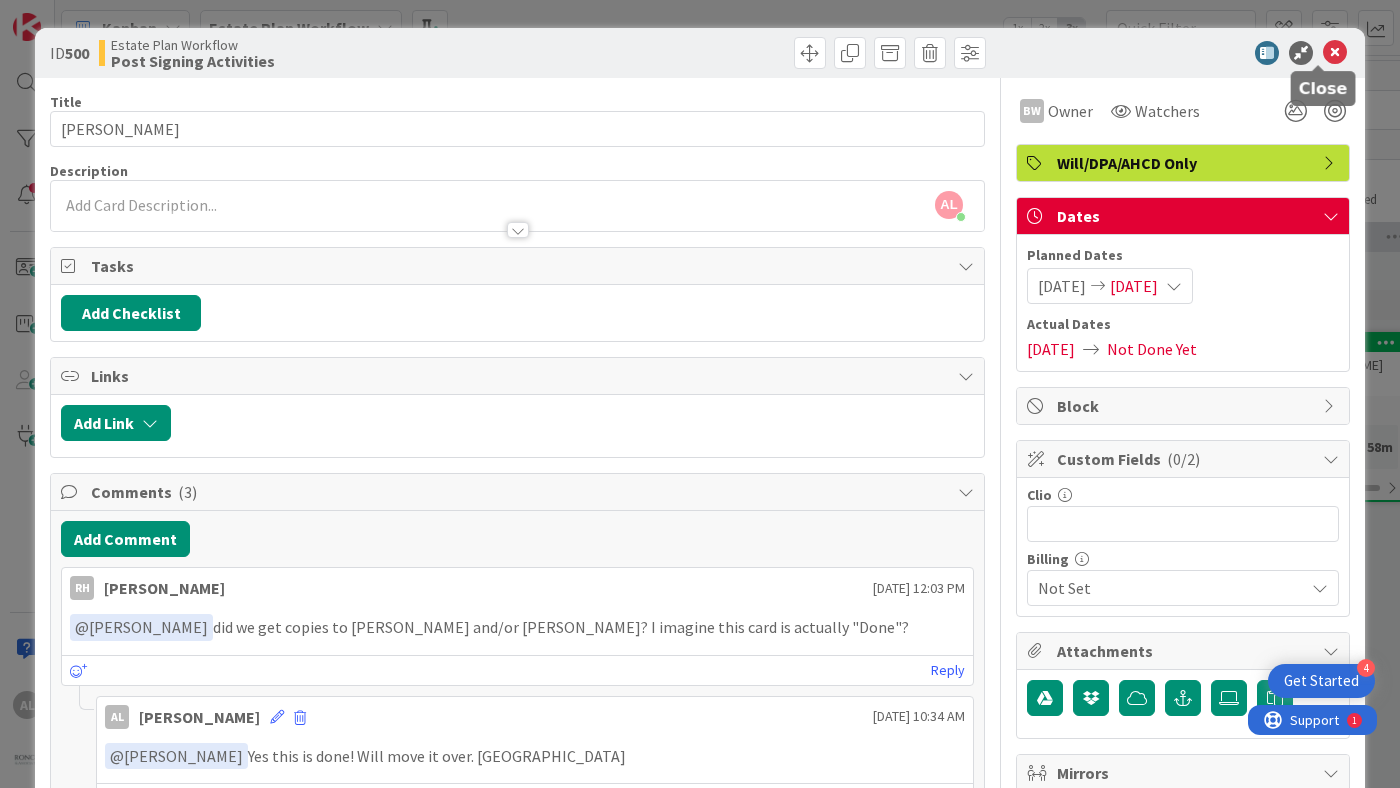
click at [1323, 49] on icon at bounding box center [1335, 53] width 24 height 24
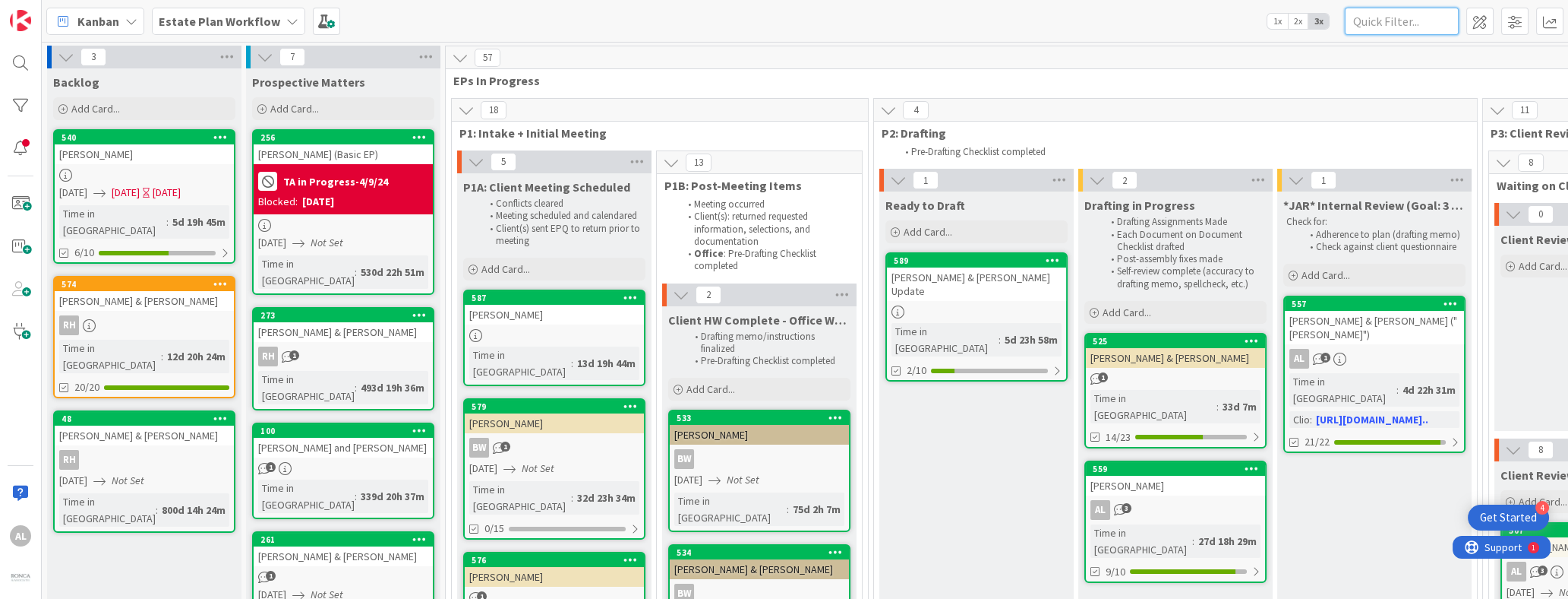
click at [1063, 25] on input "text" at bounding box center [1402, 21] width 114 height 27
type input "borg"
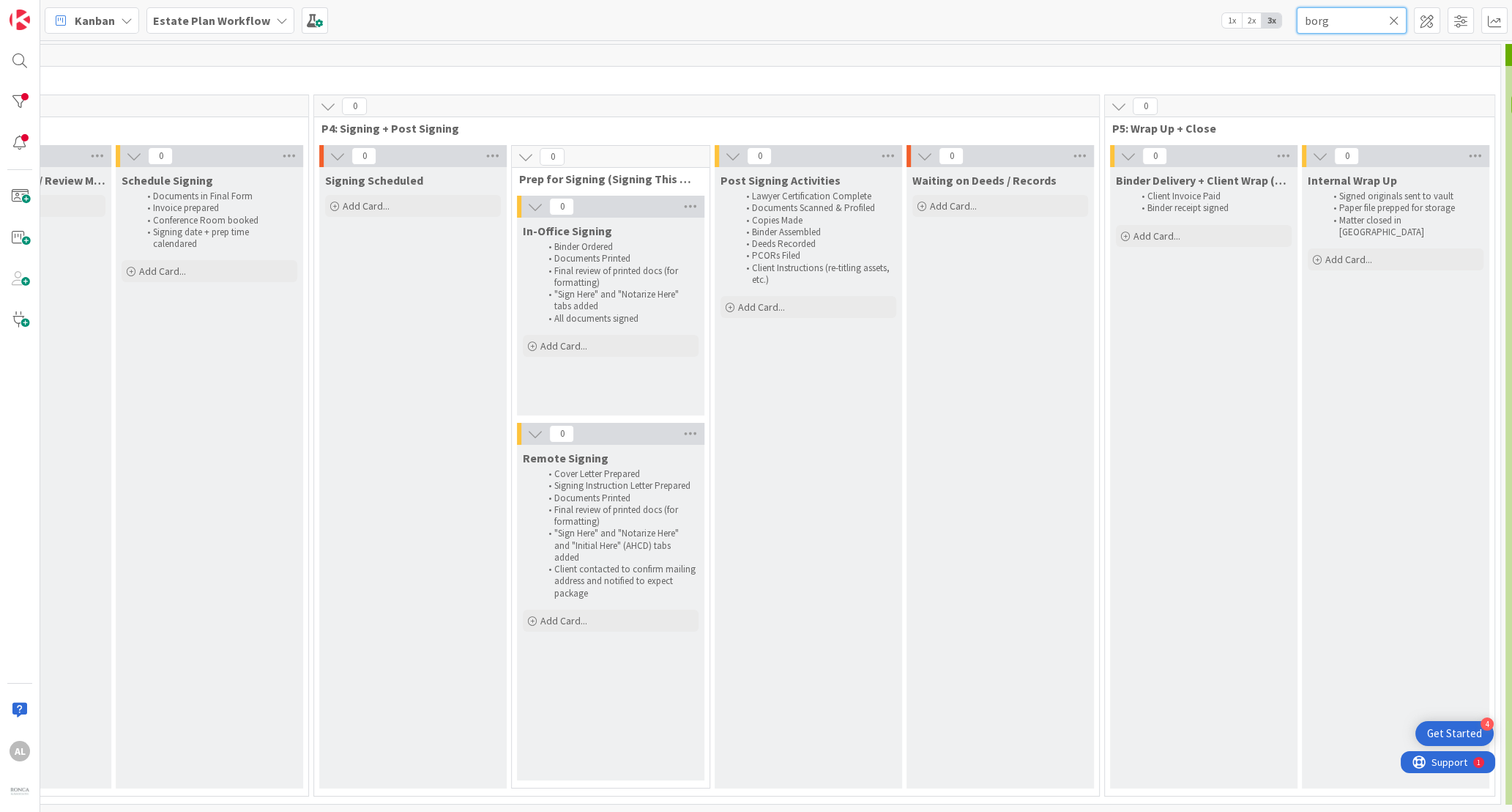
scroll to position [0, 1977]
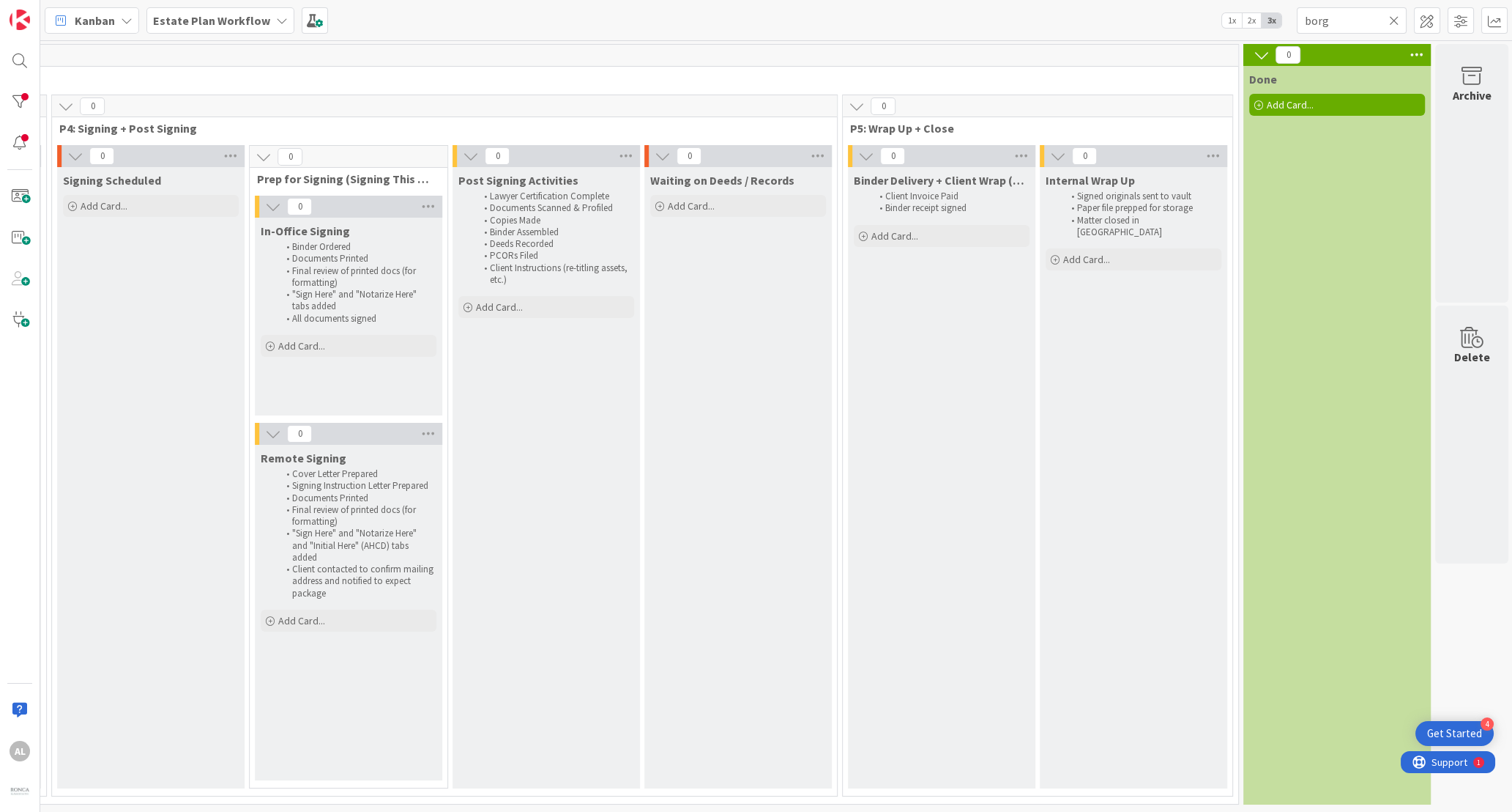
click at [1025, 18] on icon at bounding box center [1394, 21] width 10 height 13
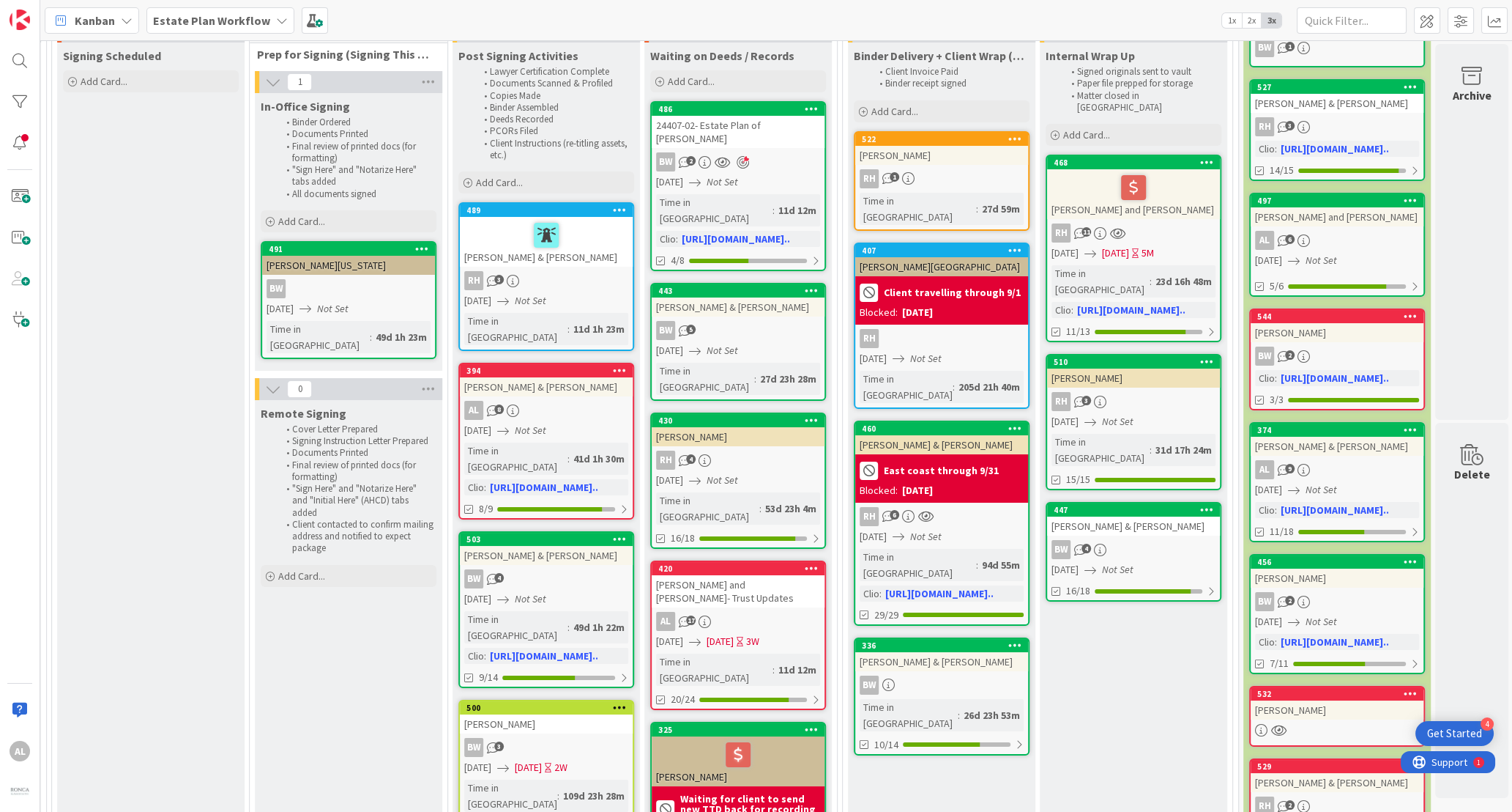
scroll to position [117, 1977]
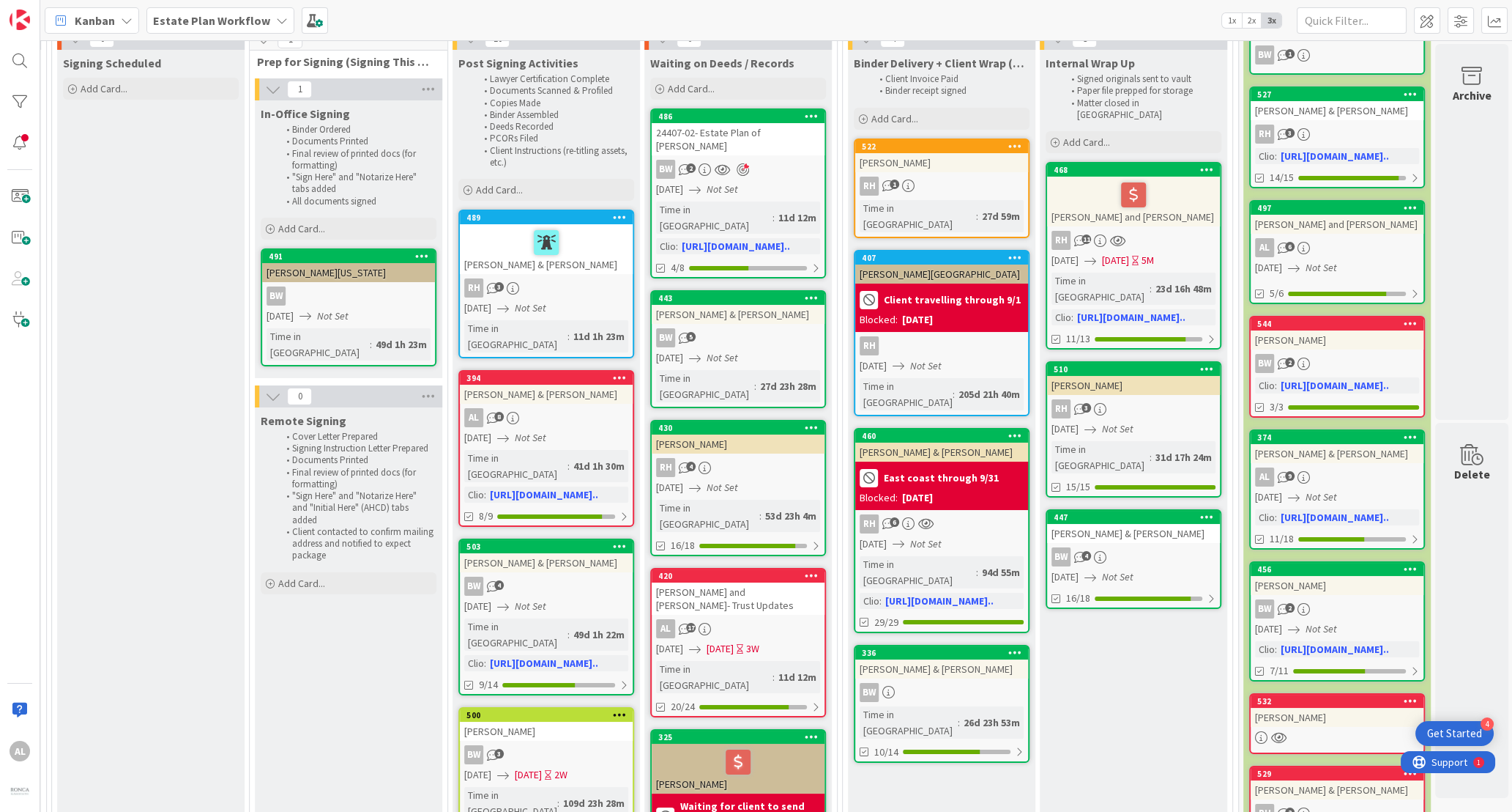
click at [592, 246] on div at bounding box center [546, 243] width 164 height 31
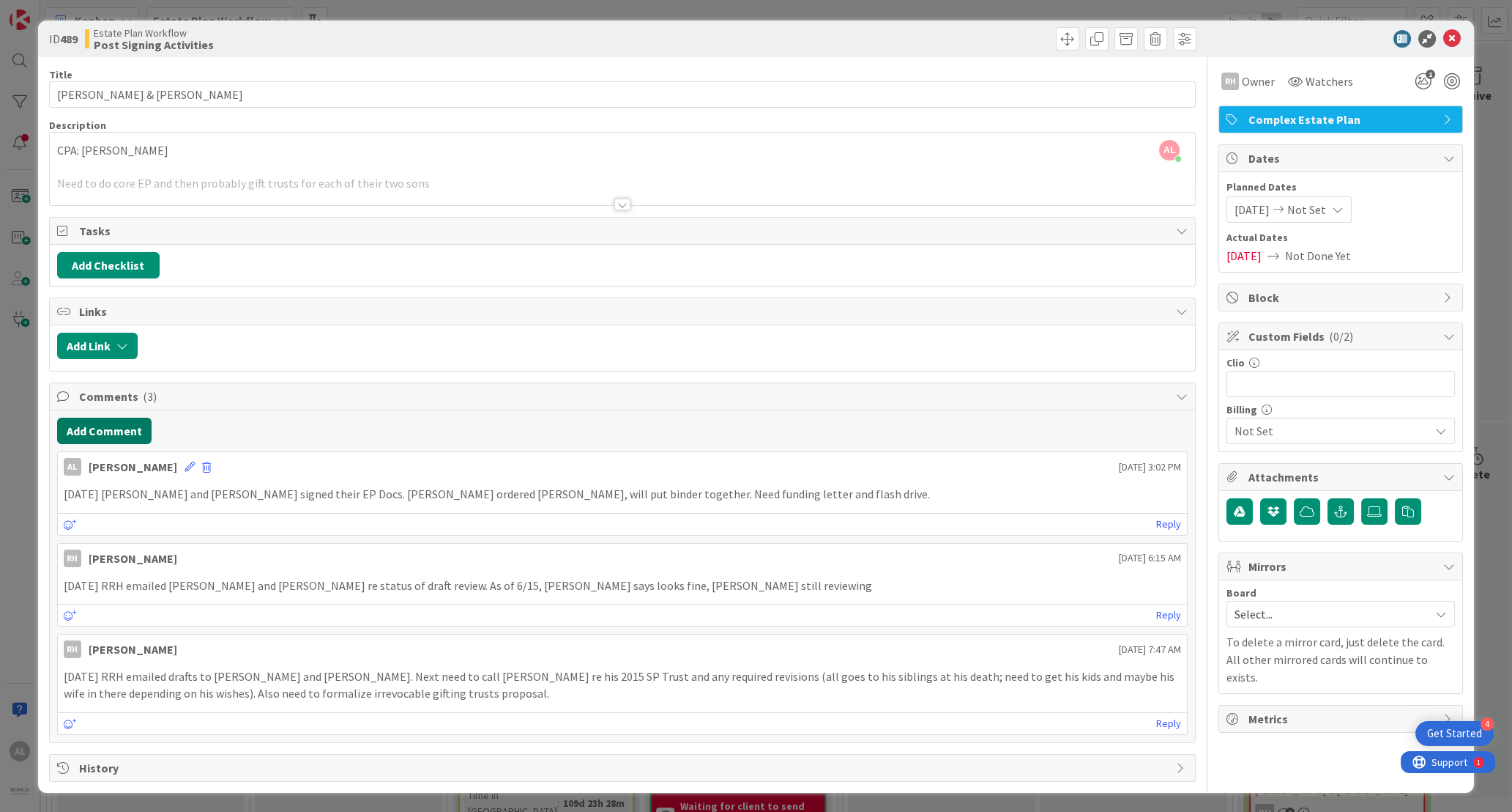
click at [124, 425] on button "Add Comment" at bounding box center [104, 431] width 94 height 26
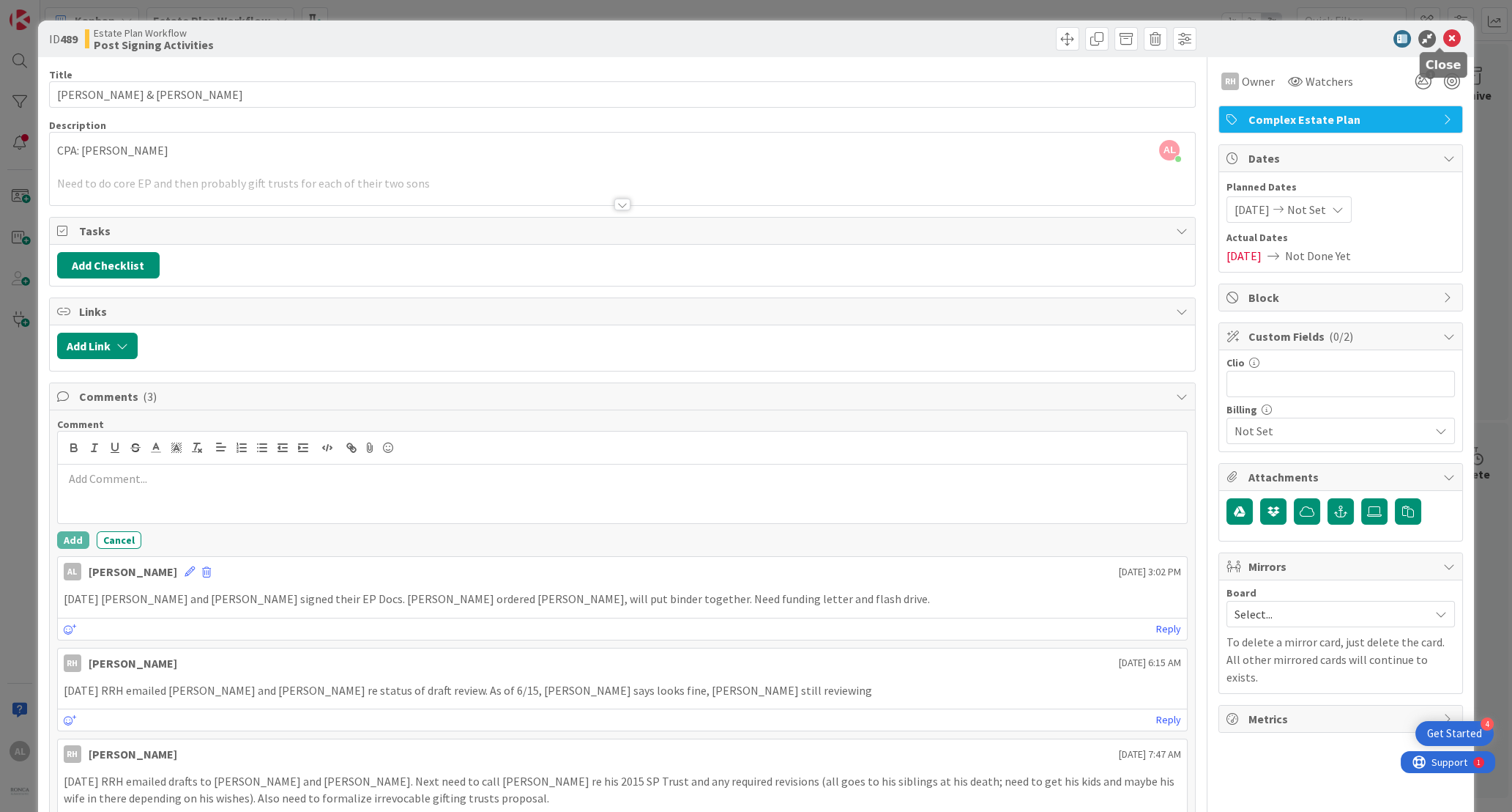
click at [1025, 34] on icon at bounding box center [1452, 39] width 18 height 18
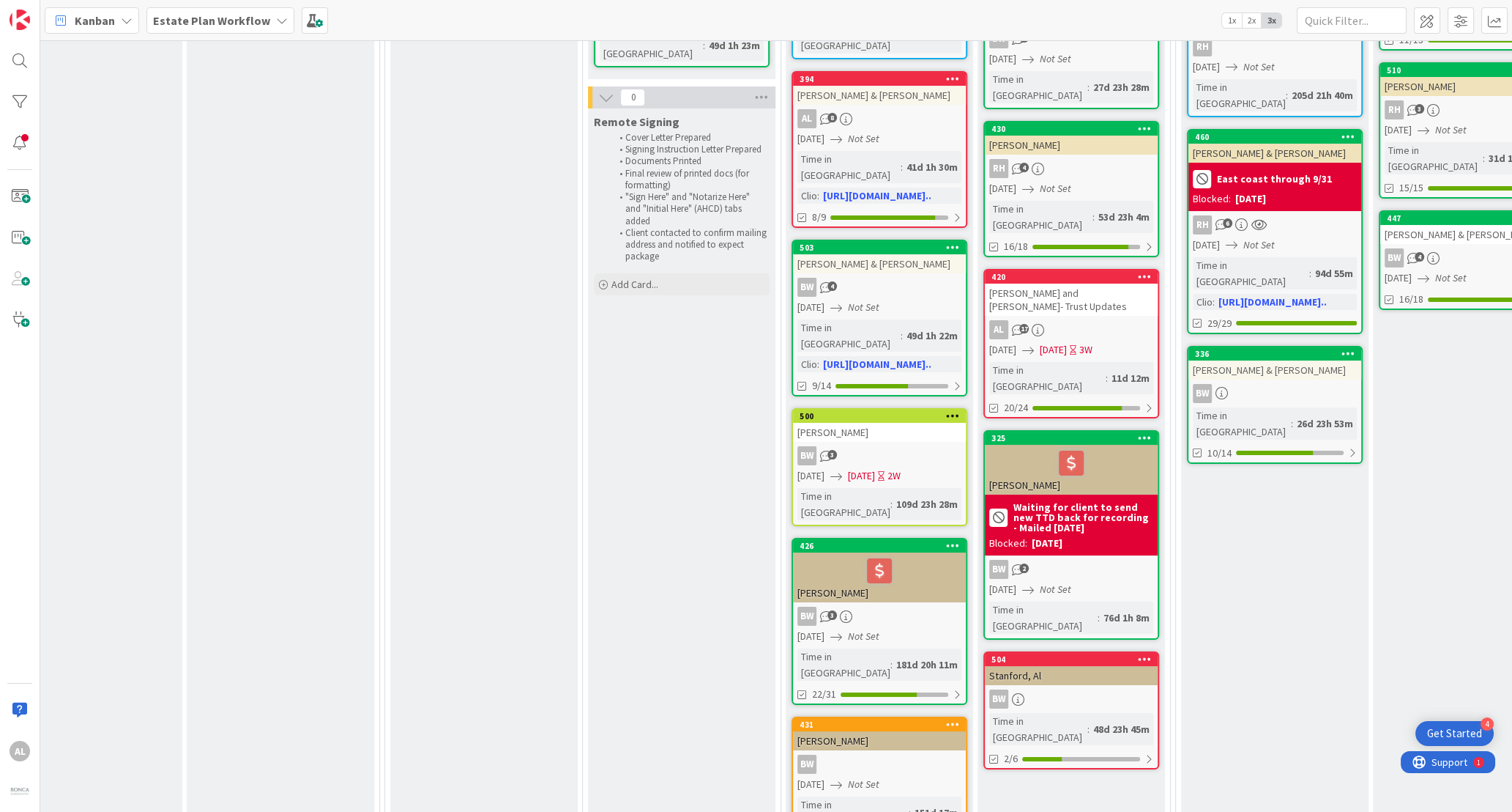
scroll to position [425, 1644]
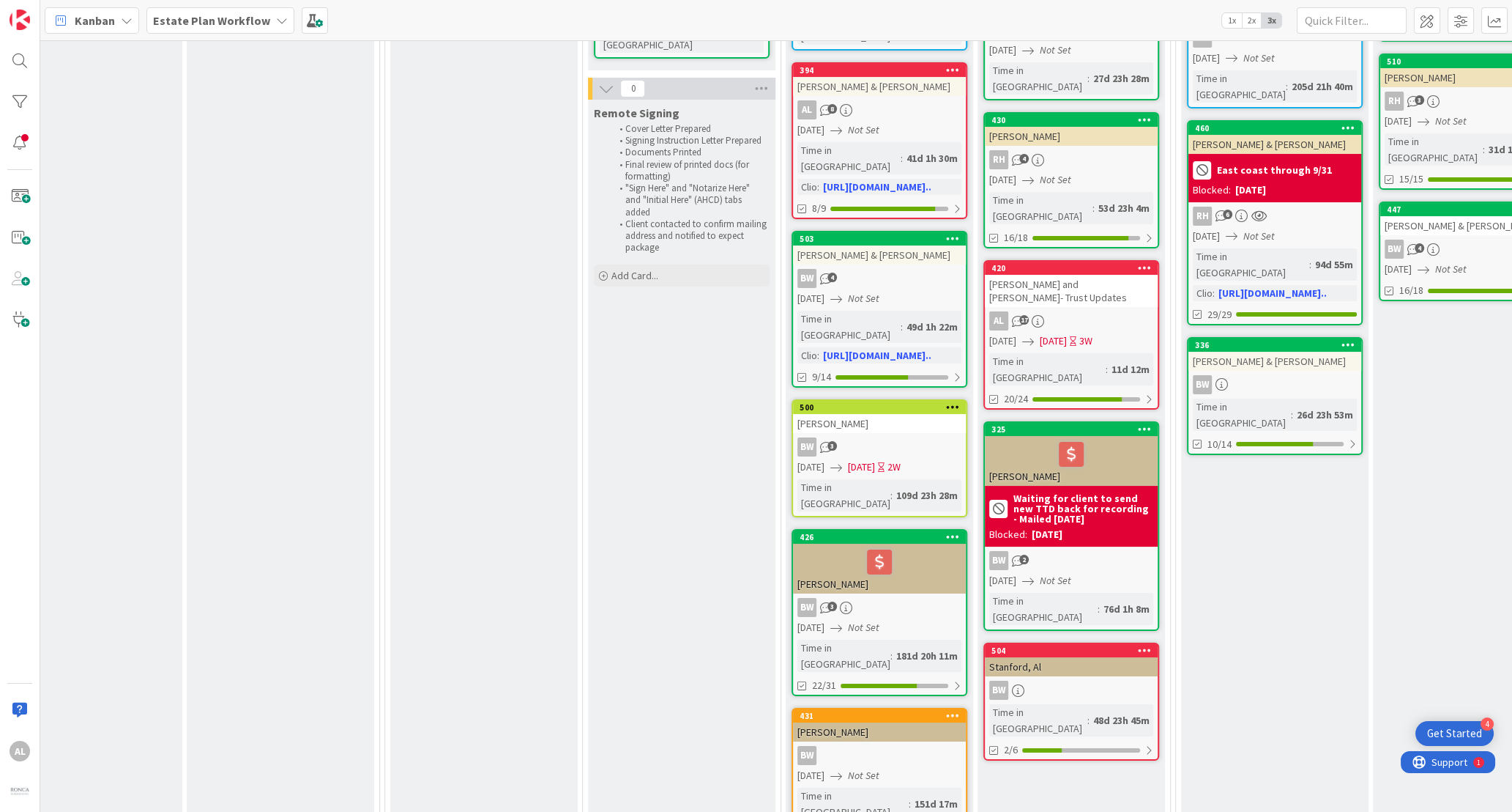
click at [900, 414] on div "[PERSON_NAME]" at bounding box center [880, 424] width 173 height 19
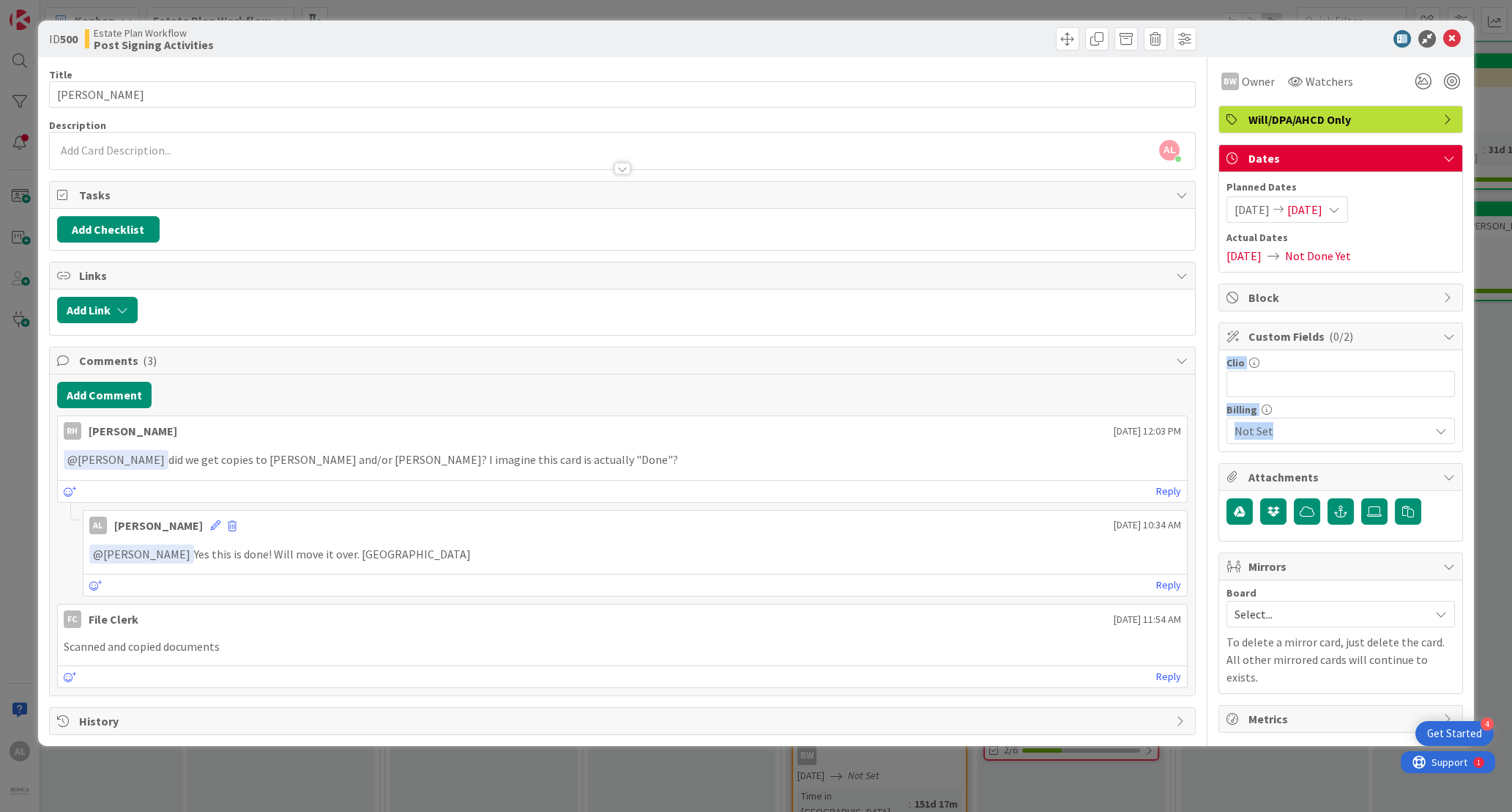
drag, startPoint x: 1505, startPoint y: 337, endPoint x: 1481, endPoint y: 542, distance: 206.4
click at [1025, 546] on div "ID 500 Estate Plan Workflow Post Signing Activities Title 13 / 128 [PERSON_NAME…" at bounding box center [756, 406] width 1512 height 812
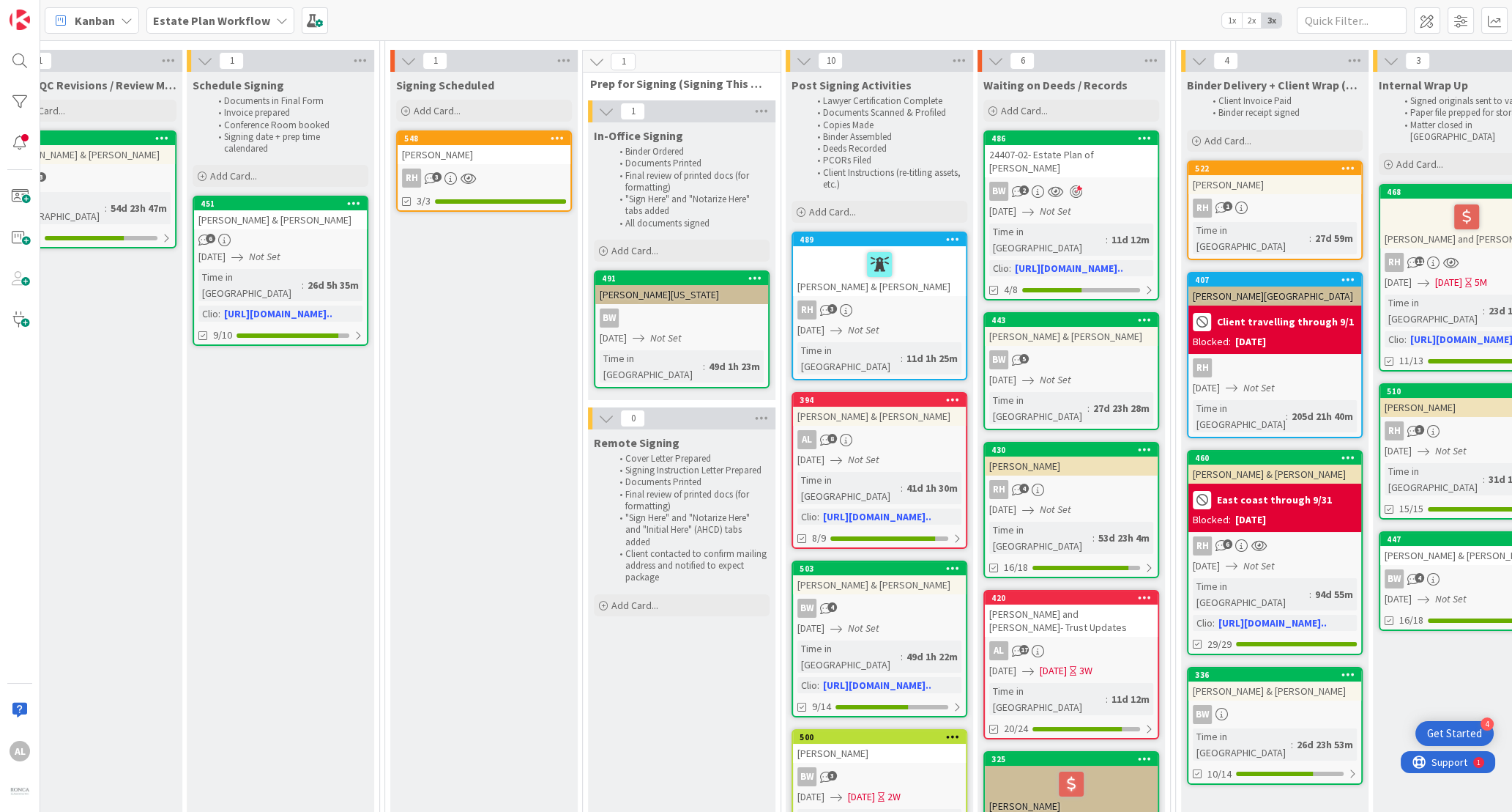
scroll to position [83, 1644]
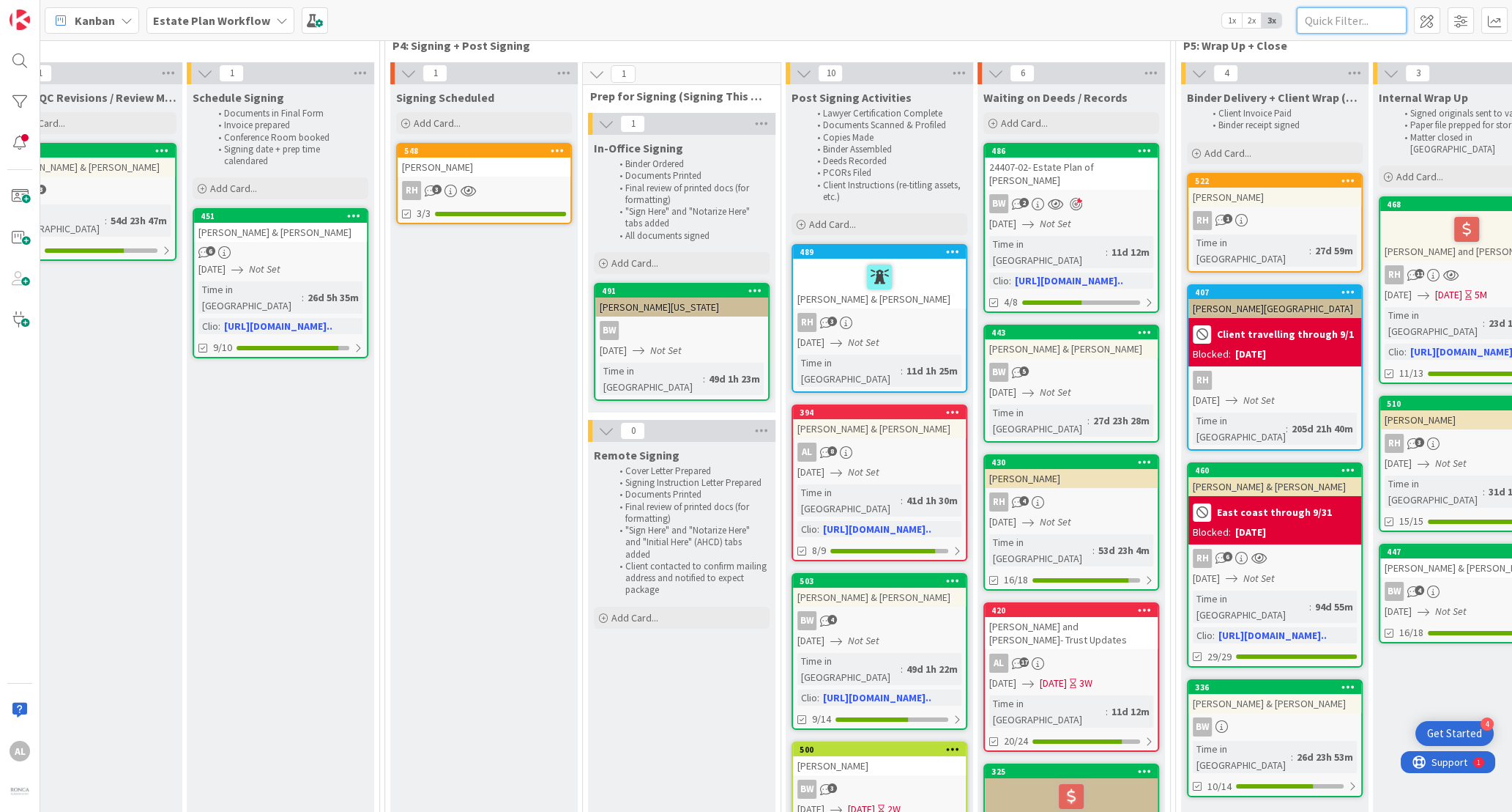
click at [1025, 18] on input "text" at bounding box center [1352, 21] width 110 height 26
type input "Beatie"
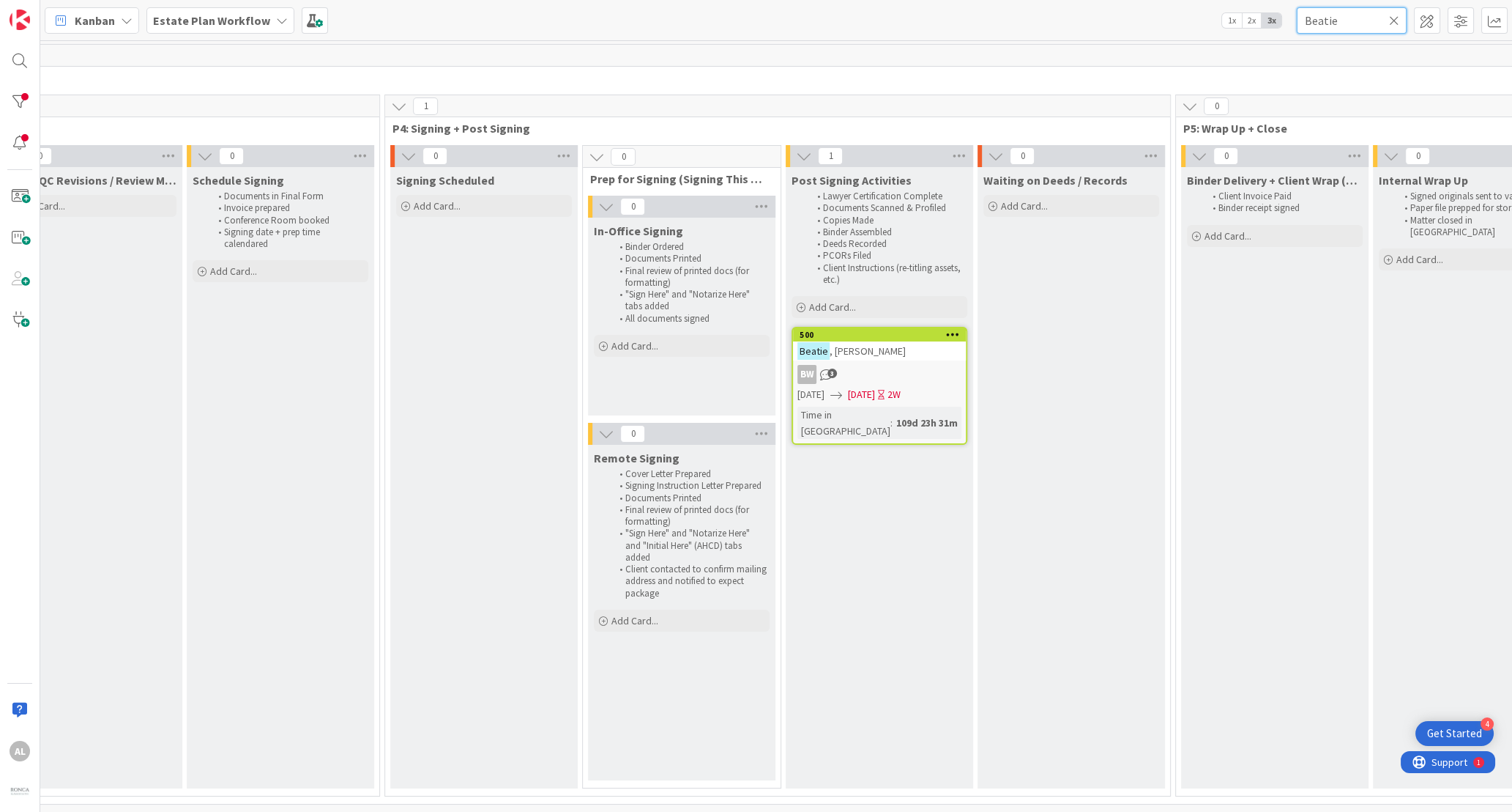
scroll to position [5, 1644]
click at [874, 365] on div "BW 3" at bounding box center [880, 374] width 173 height 19
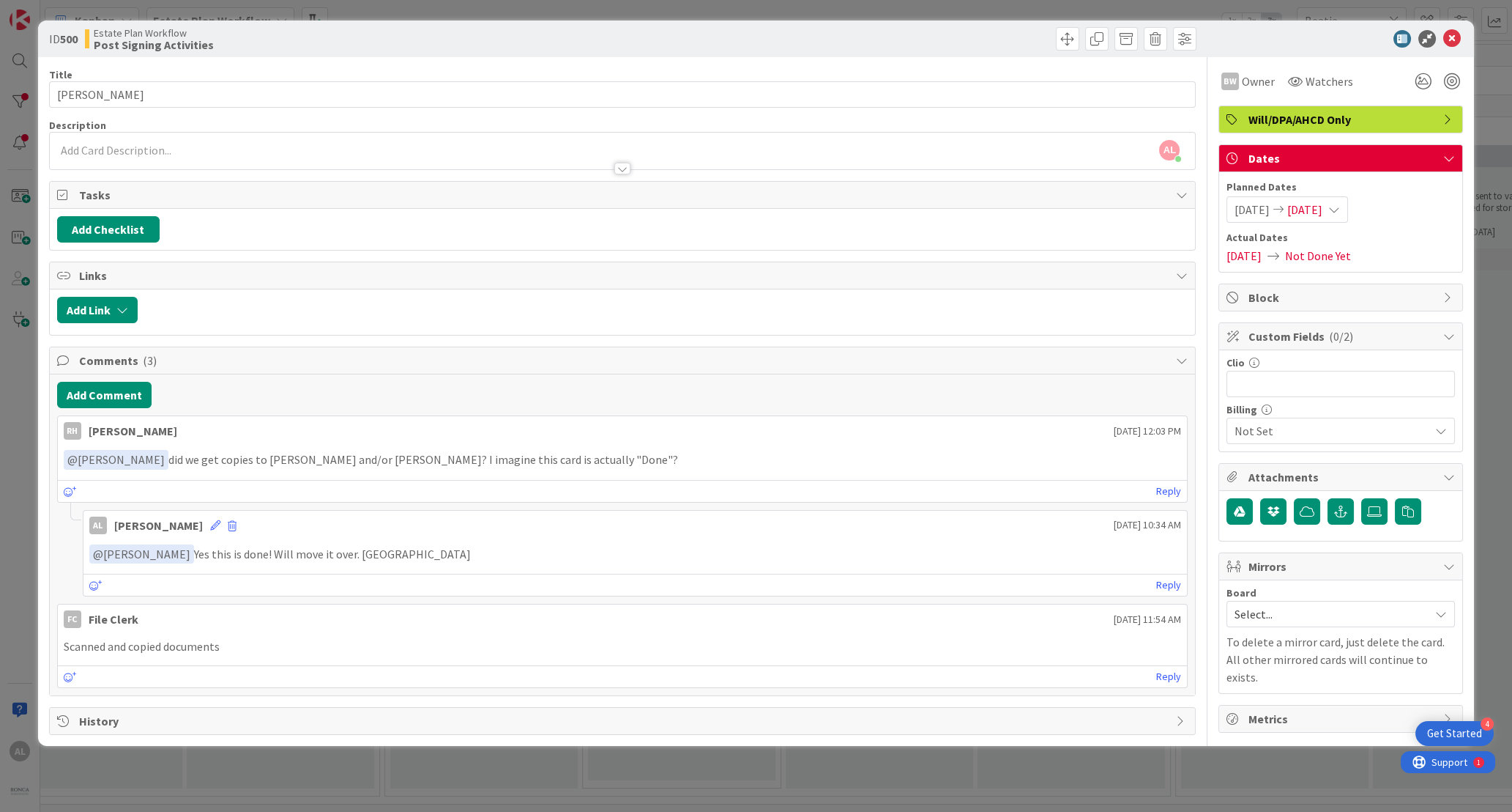
drag, startPoint x: 1507, startPoint y: 691, endPoint x: 1511, endPoint y: 705, distance: 14.6
click at [1025, 577] on div "ID 500 Estate Plan Workflow Post Signing Activities Title 13 / 128 [PERSON_NAME…" at bounding box center [756, 406] width 1512 height 812
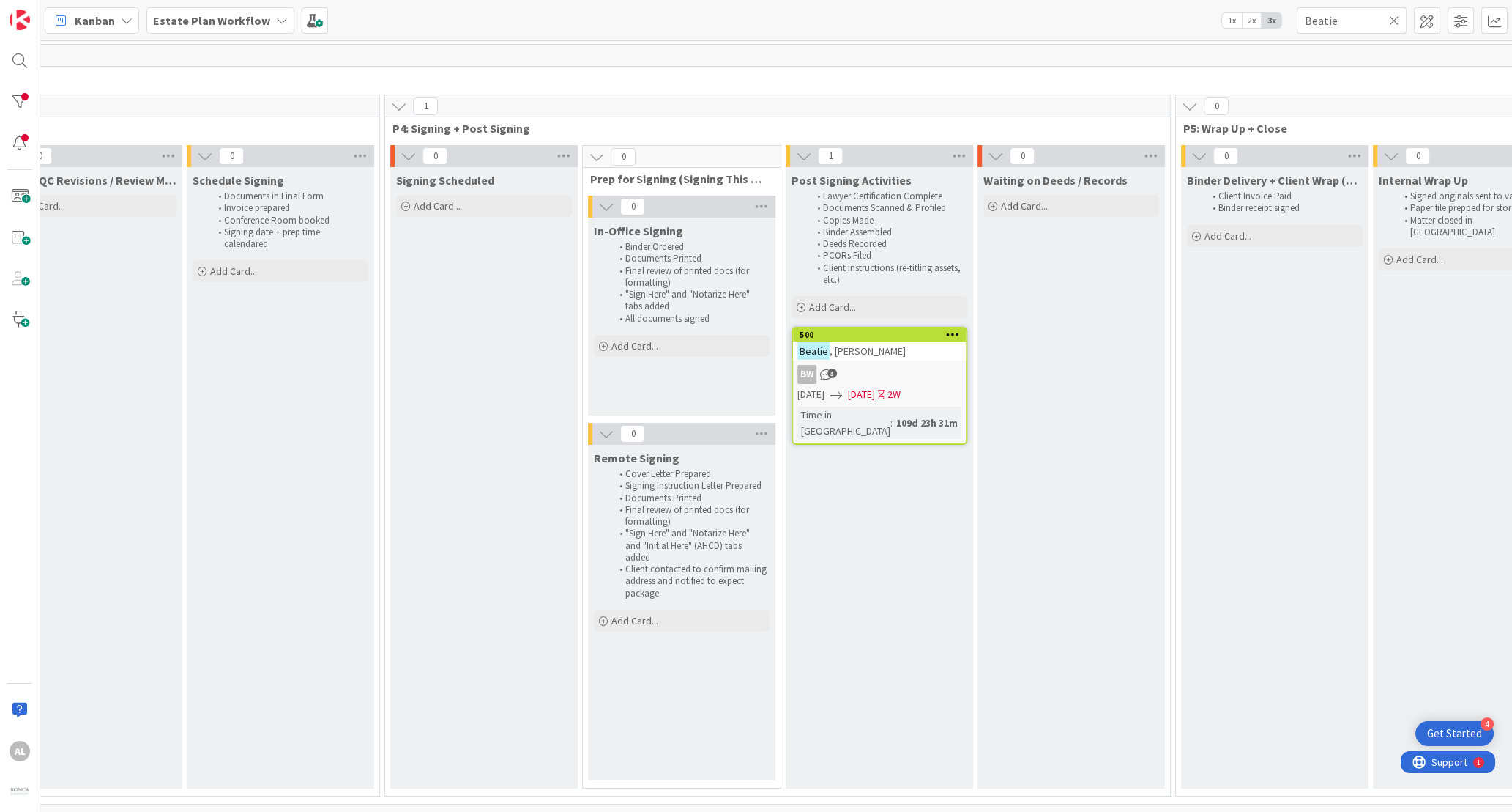
click at [897, 356] on link "500 [PERSON_NAME] BW 3 [DATE] [DATE] 2W Time in [GEOGRAPHIC_DATA] : 109d 23h 31m" at bounding box center [880, 385] width 176 height 118
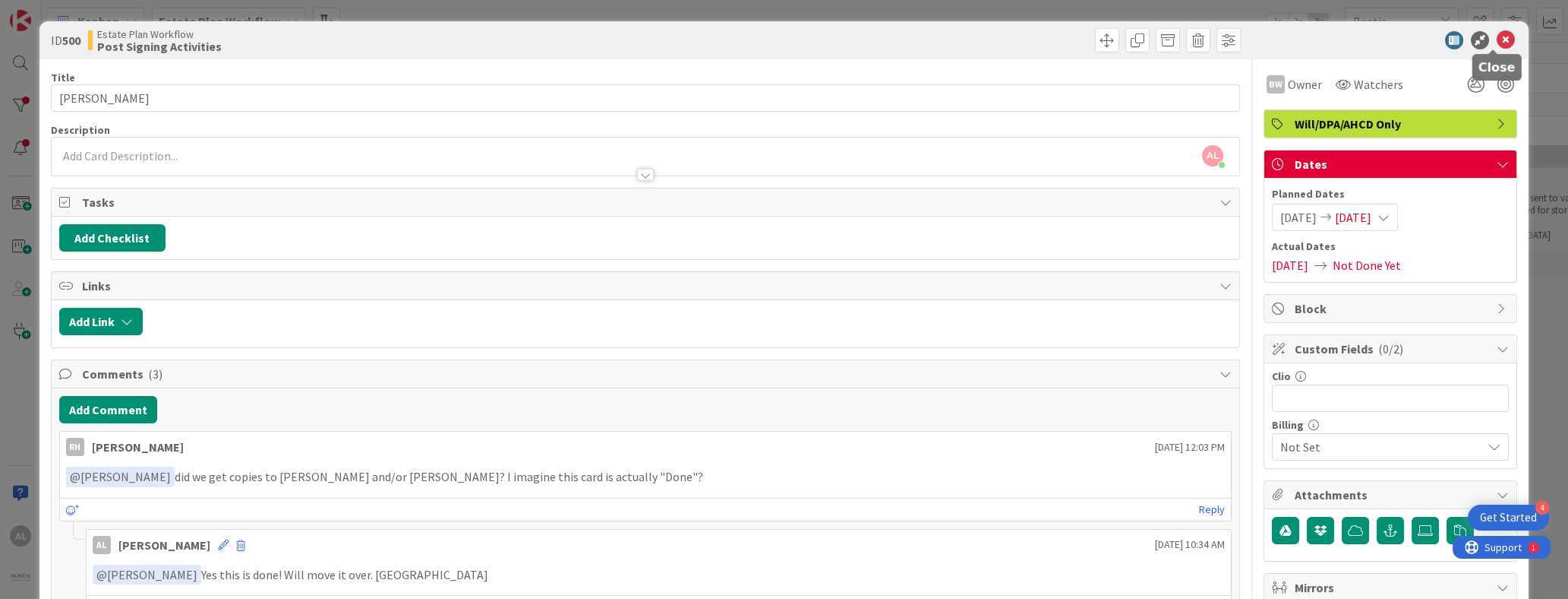
click at [1063, 40] on icon at bounding box center [1506, 40] width 18 height 18
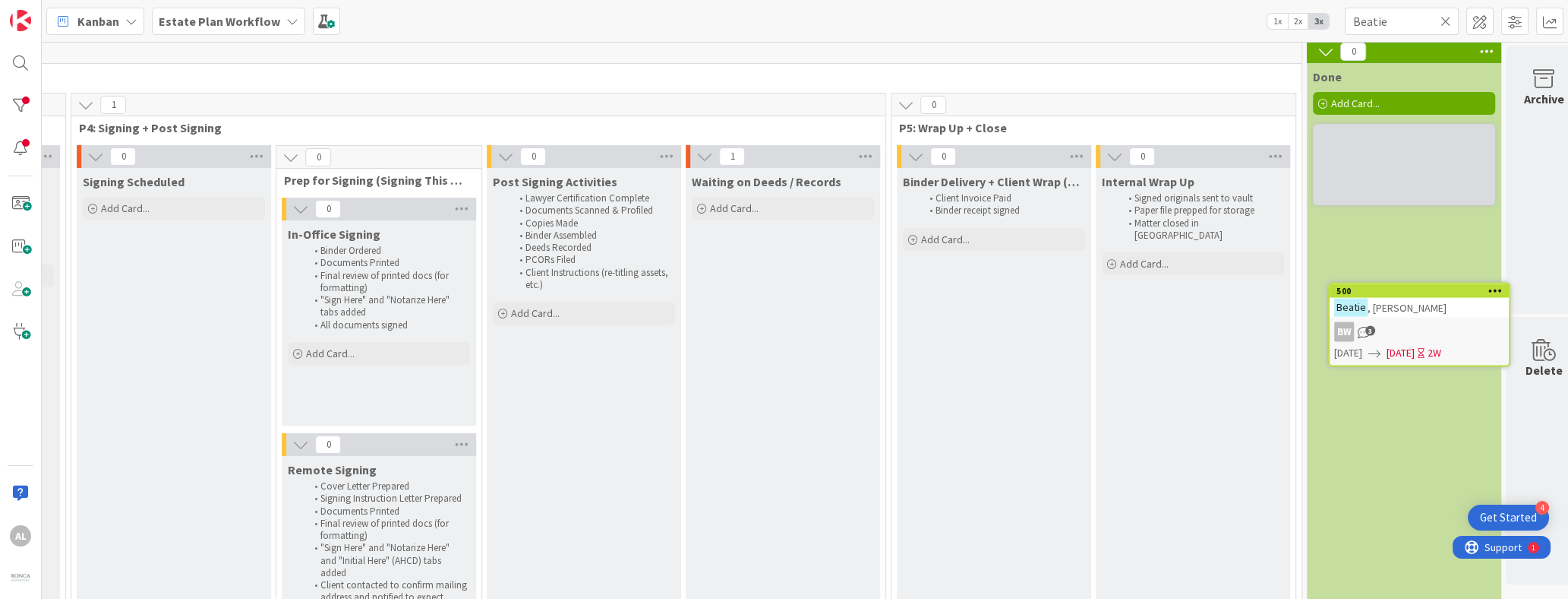
scroll to position [5, 2063]
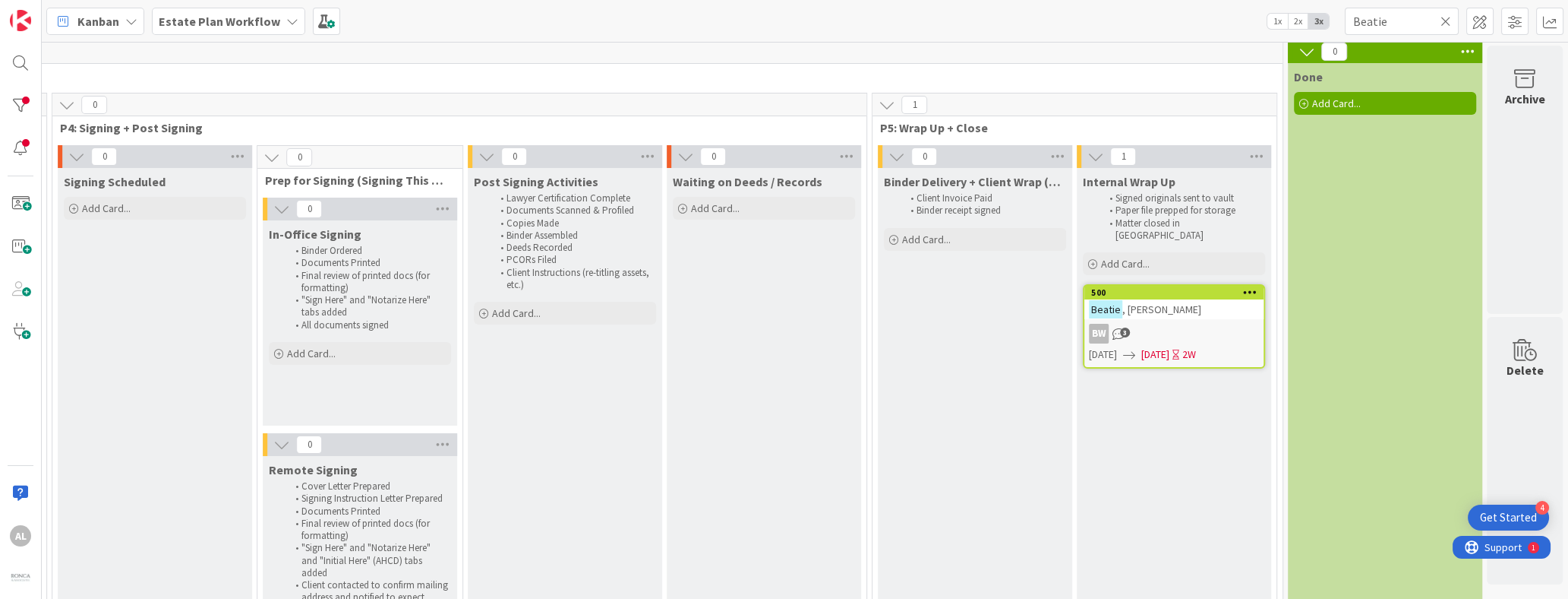
click at [1063, 20] on icon at bounding box center [1446, 21] width 11 height 14
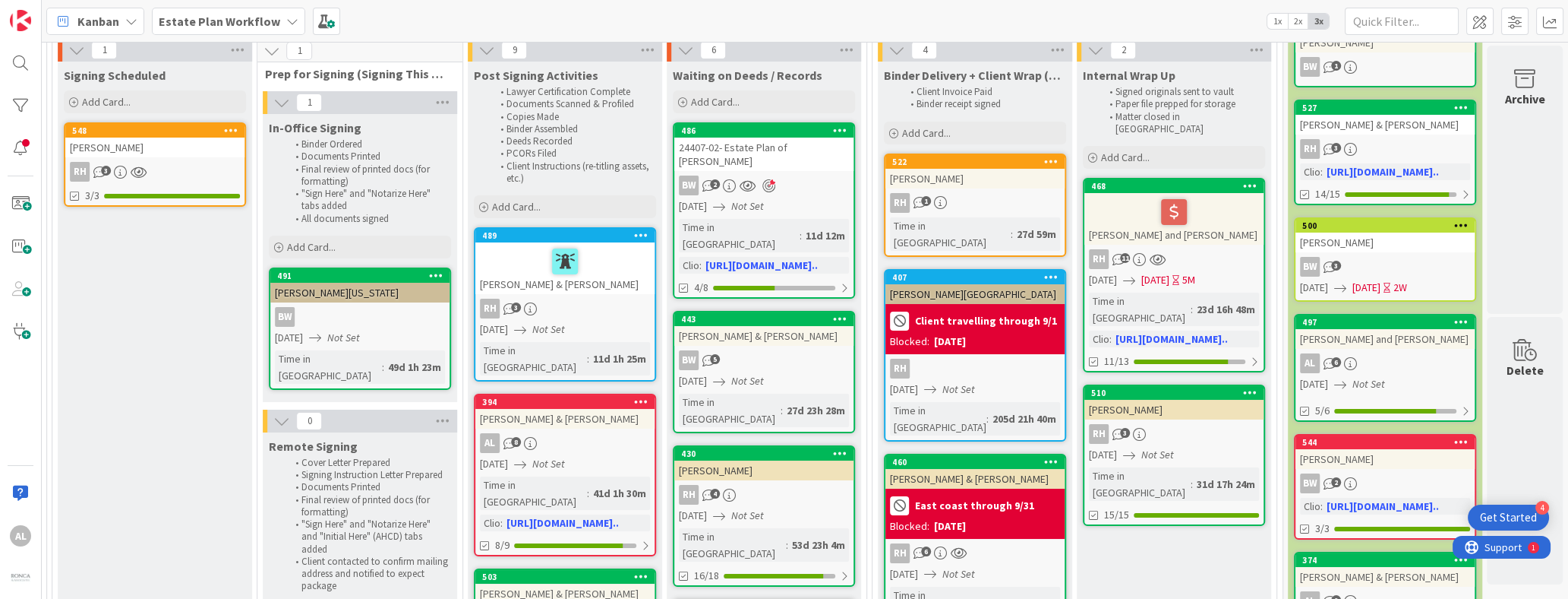
scroll to position [90, 2063]
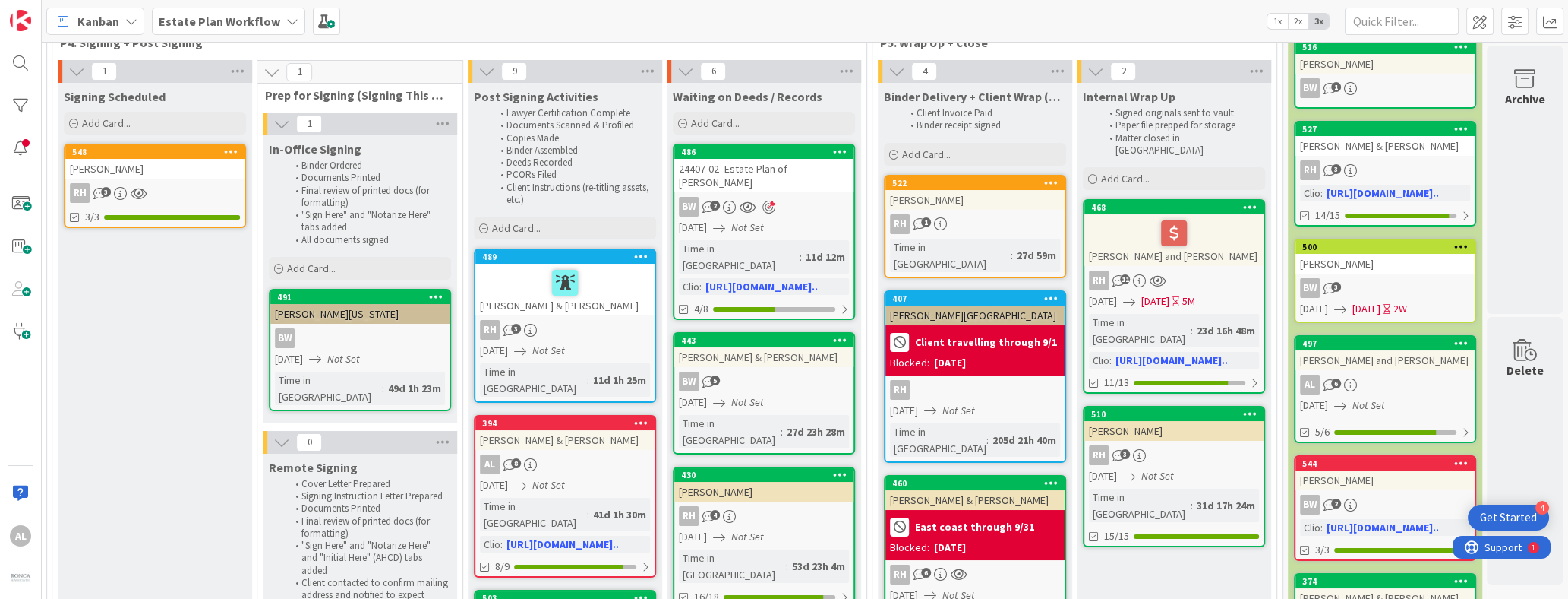
click at [996, 216] on div "RH 1" at bounding box center [975, 224] width 179 height 20
